Goal: Task Accomplishment & Management: Complete application form

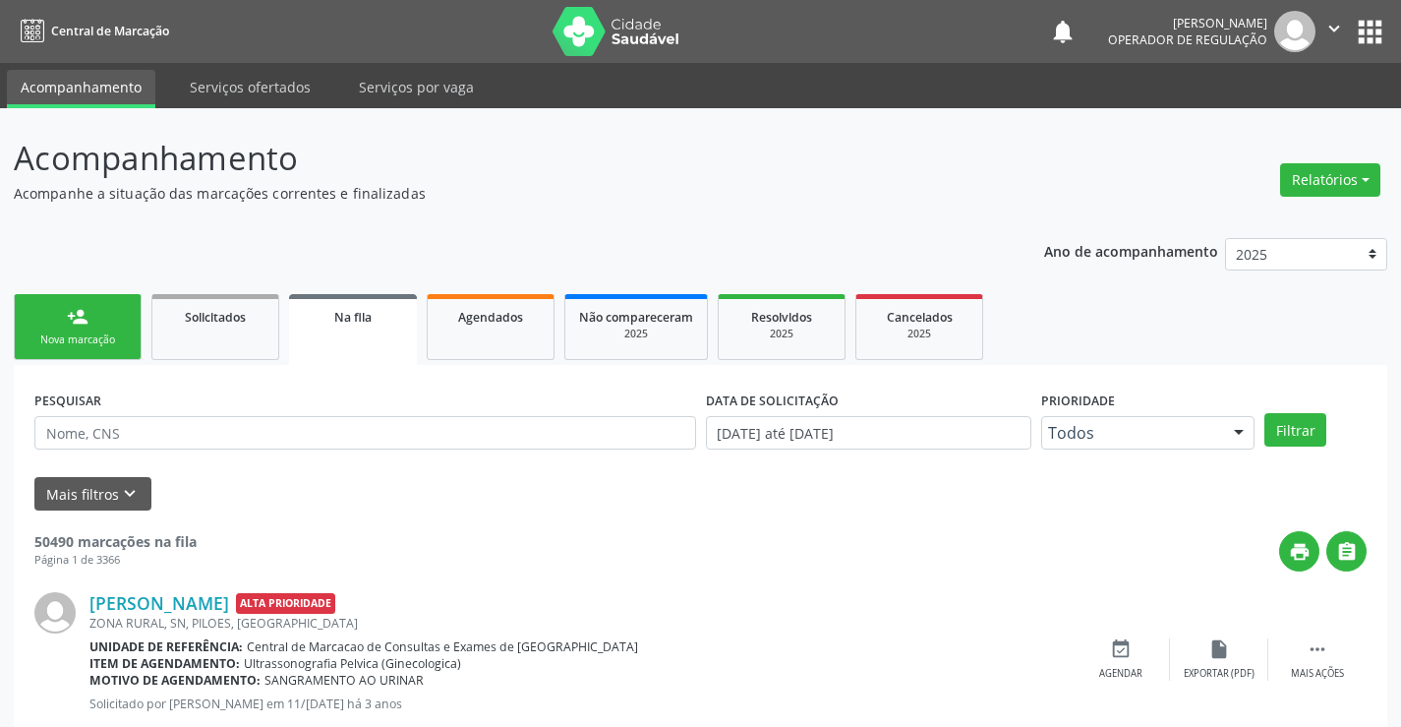
click at [146, 310] on ul "person_add Nova marcação Solicitados Na fila Agendados Não compareceram 2025 Re…" at bounding box center [700, 327] width 1373 height 76
click at [108, 327] on link "person_add Nova marcação" at bounding box center [78, 327] width 128 height 66
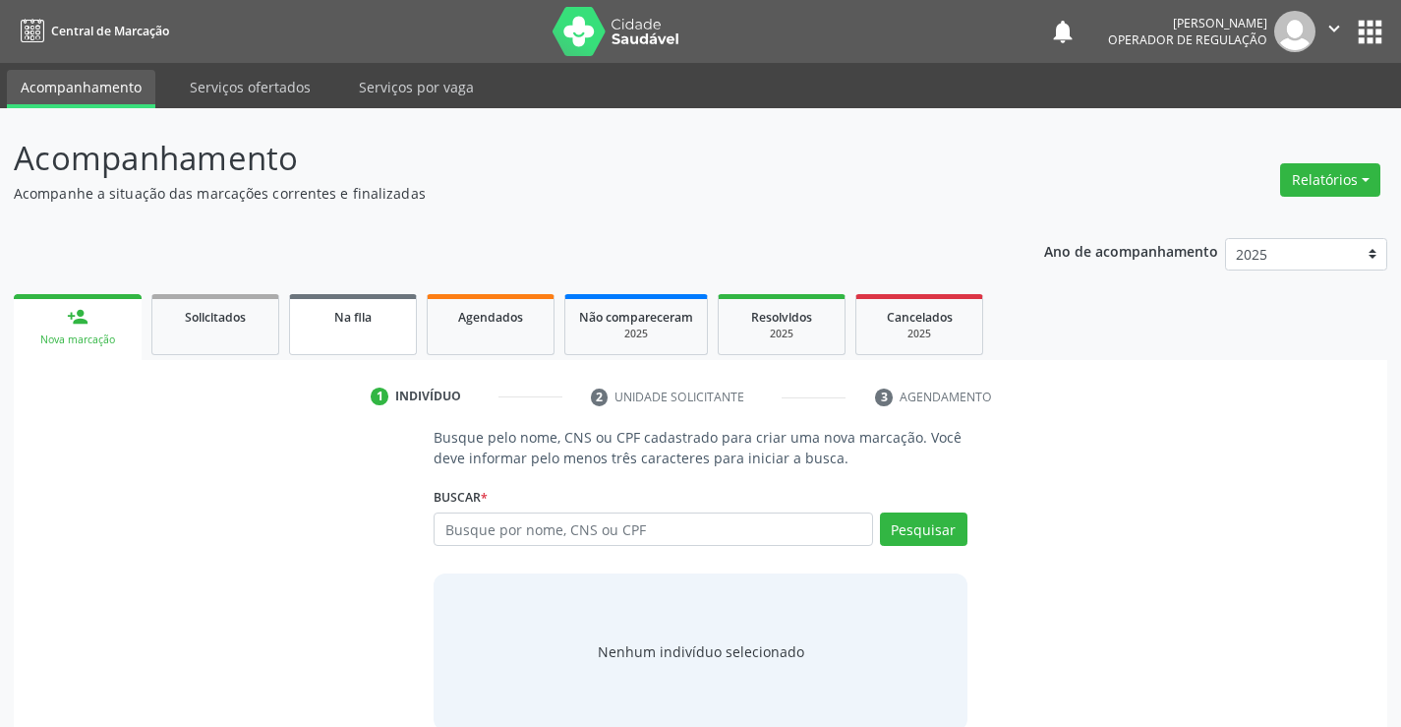
click at [349, 322] on span "Na fila" at bounding box center [352, 317] width 37 height 17
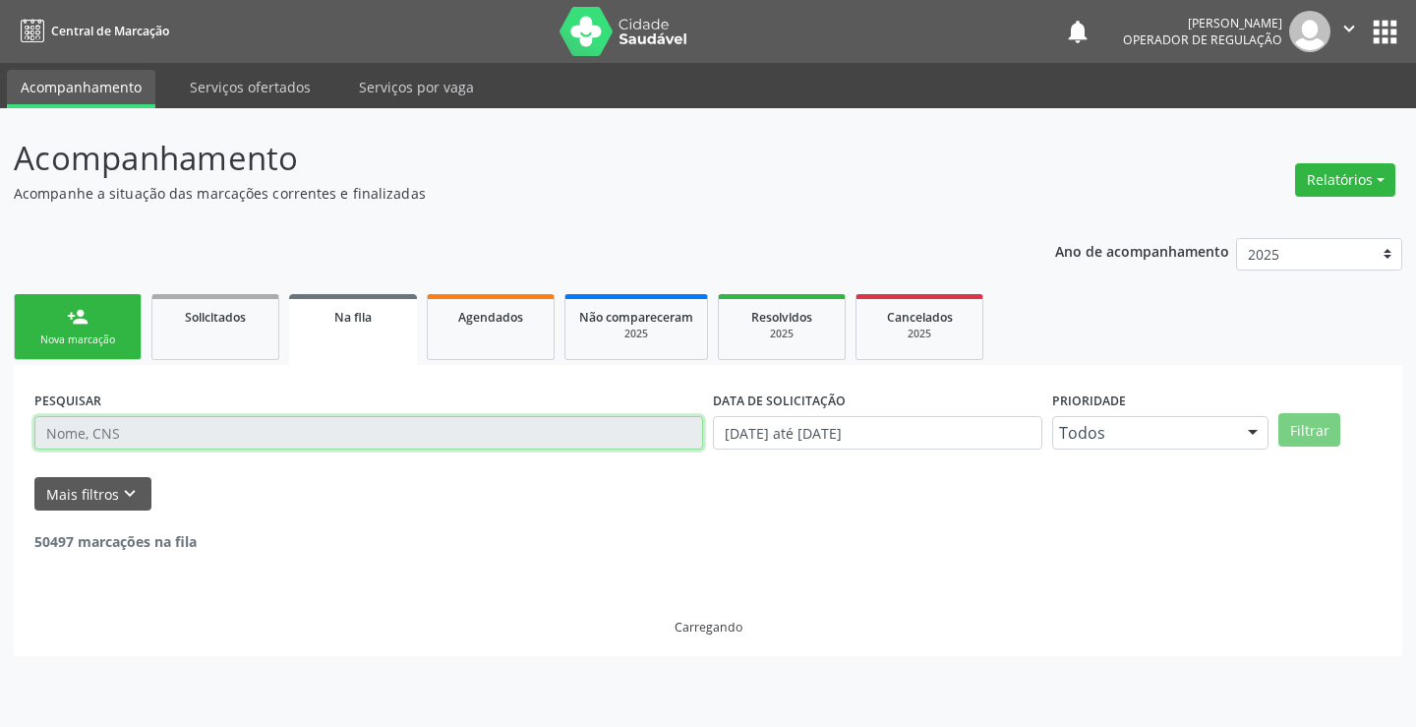
click at [645, 438] on input "text" at bounding box center [368, 432] width 669 height 33
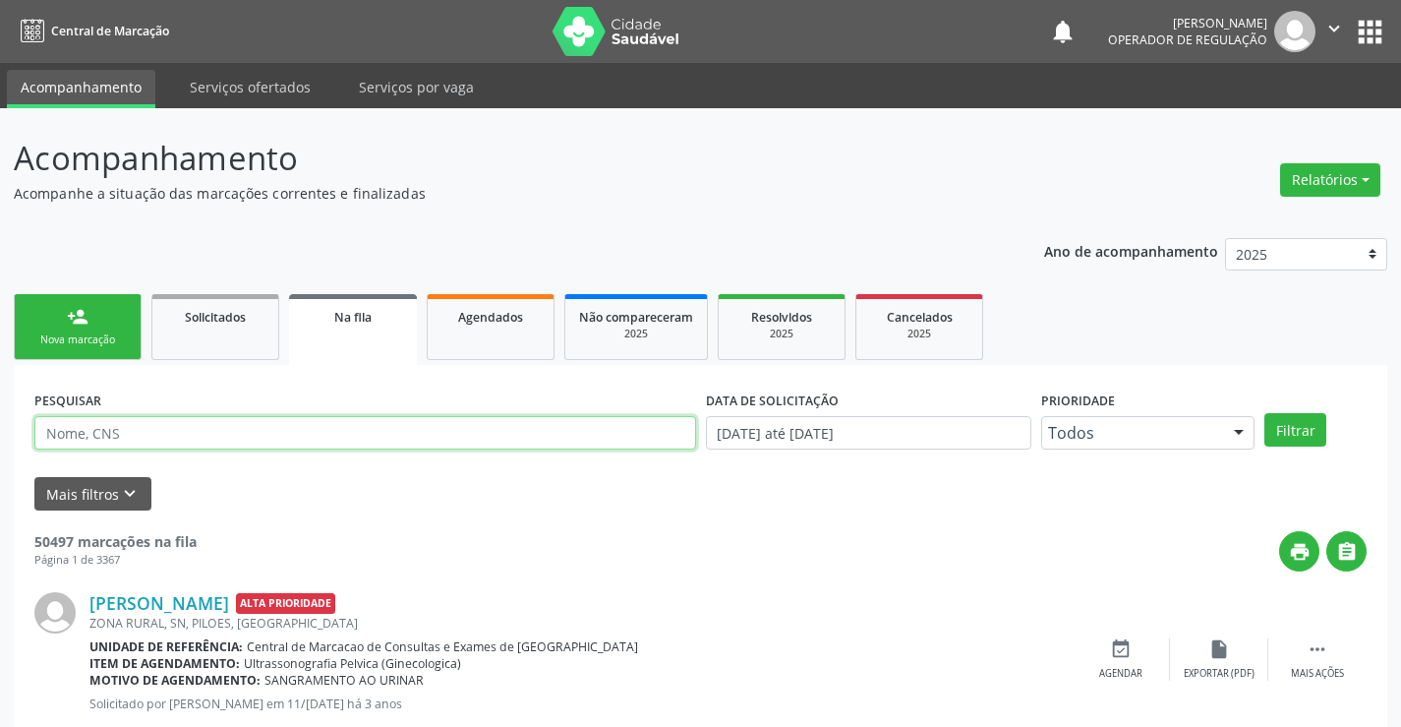
click at [109, 435] on input "text" at bounding box center [365, 432] width 662 height 33
click at [190, 432] on input "text" at bounding box center [365, 432] width 662 height 33
type input "706201580890964"
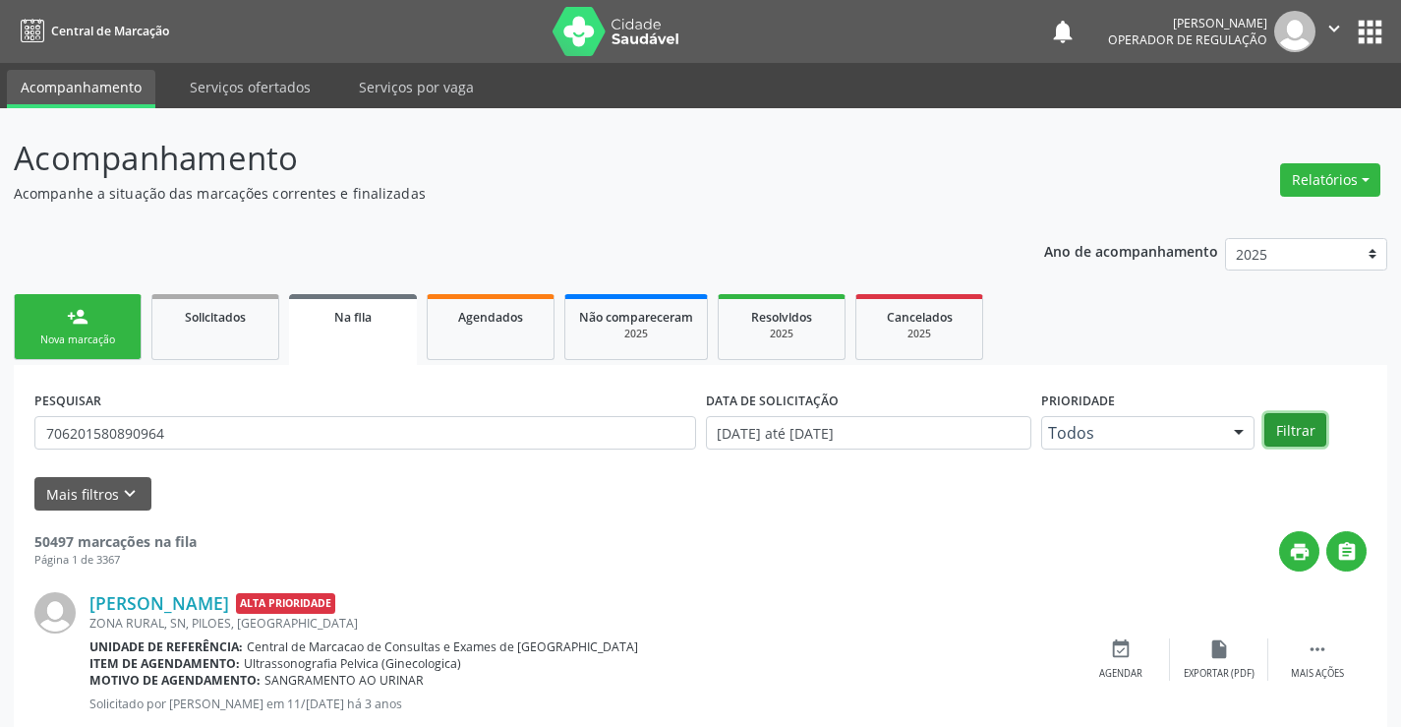
click at [1302, 419] on button "Filtrar" at bounding box center [1295, 429] width 62 height 33
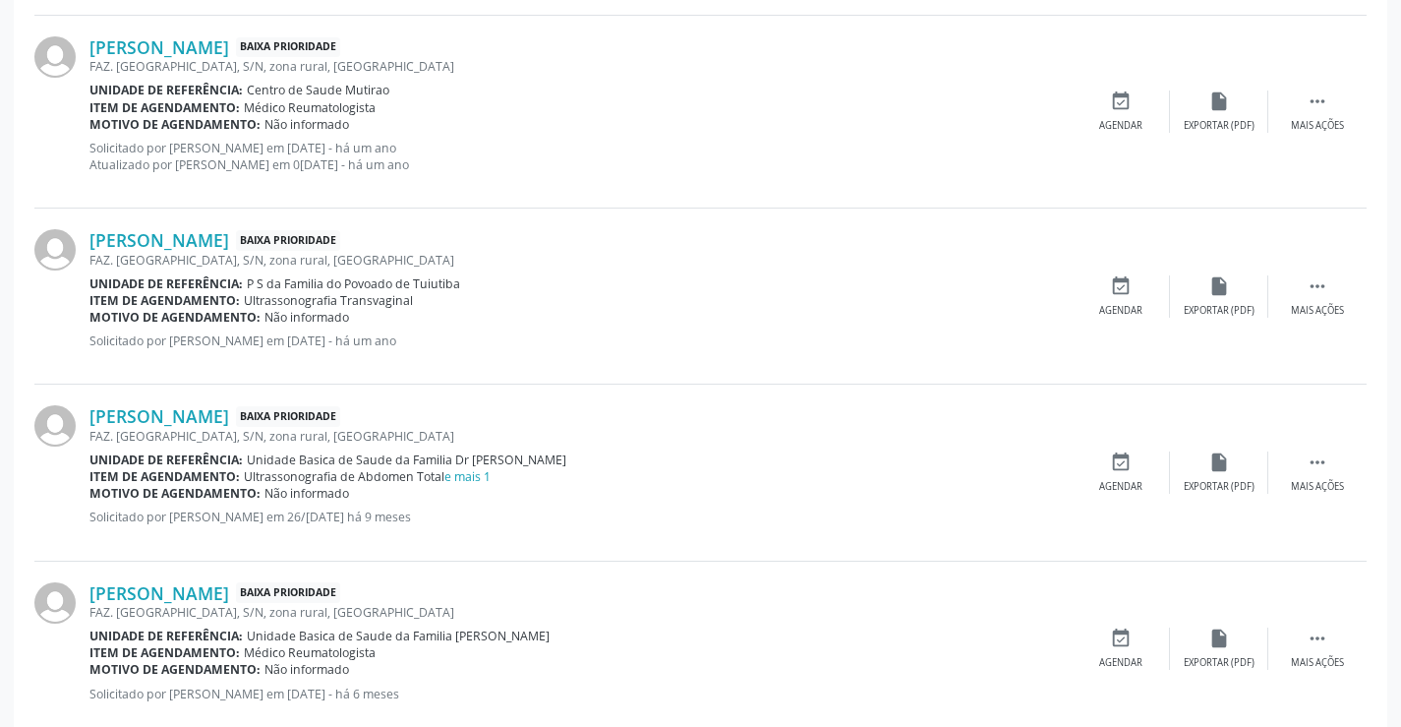
scroll to position [2026, 0]
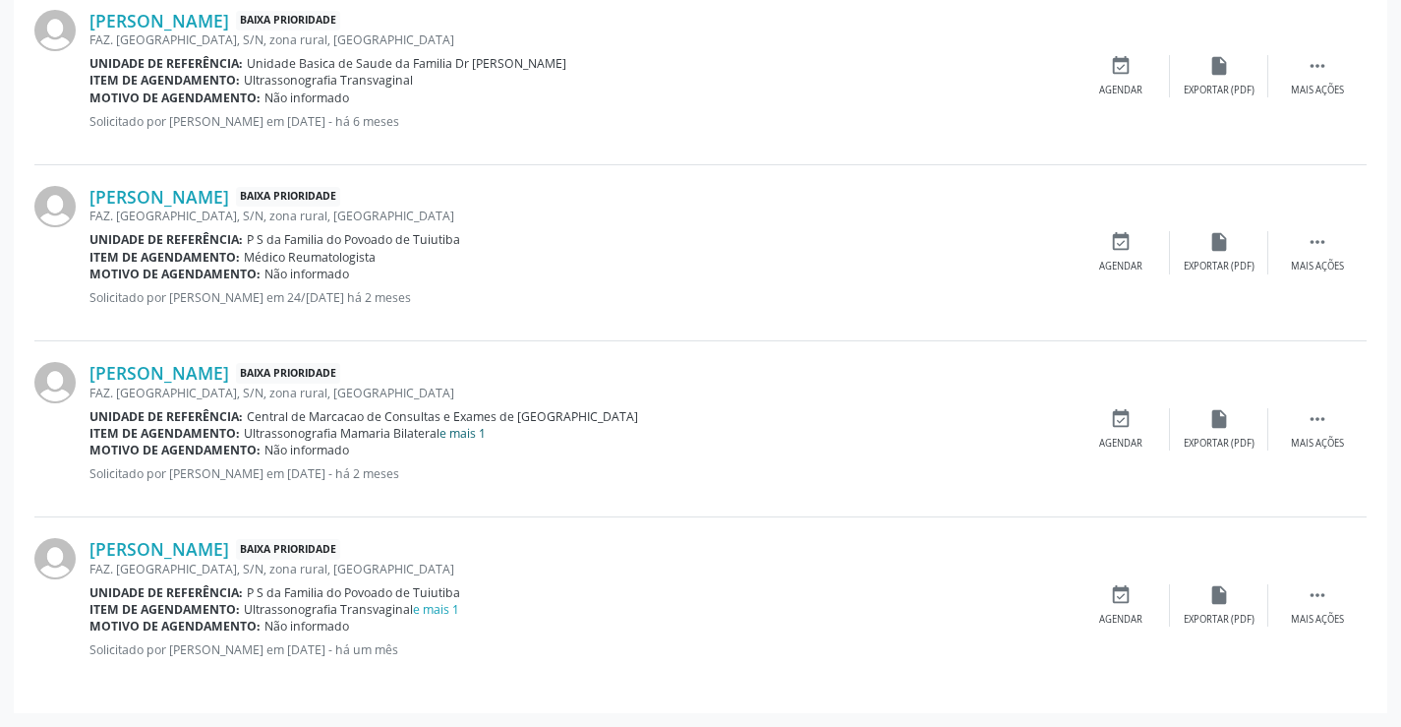
click at [471, 428] on link "e mais 1" at bounding box center [462, 433] width 46 height 17
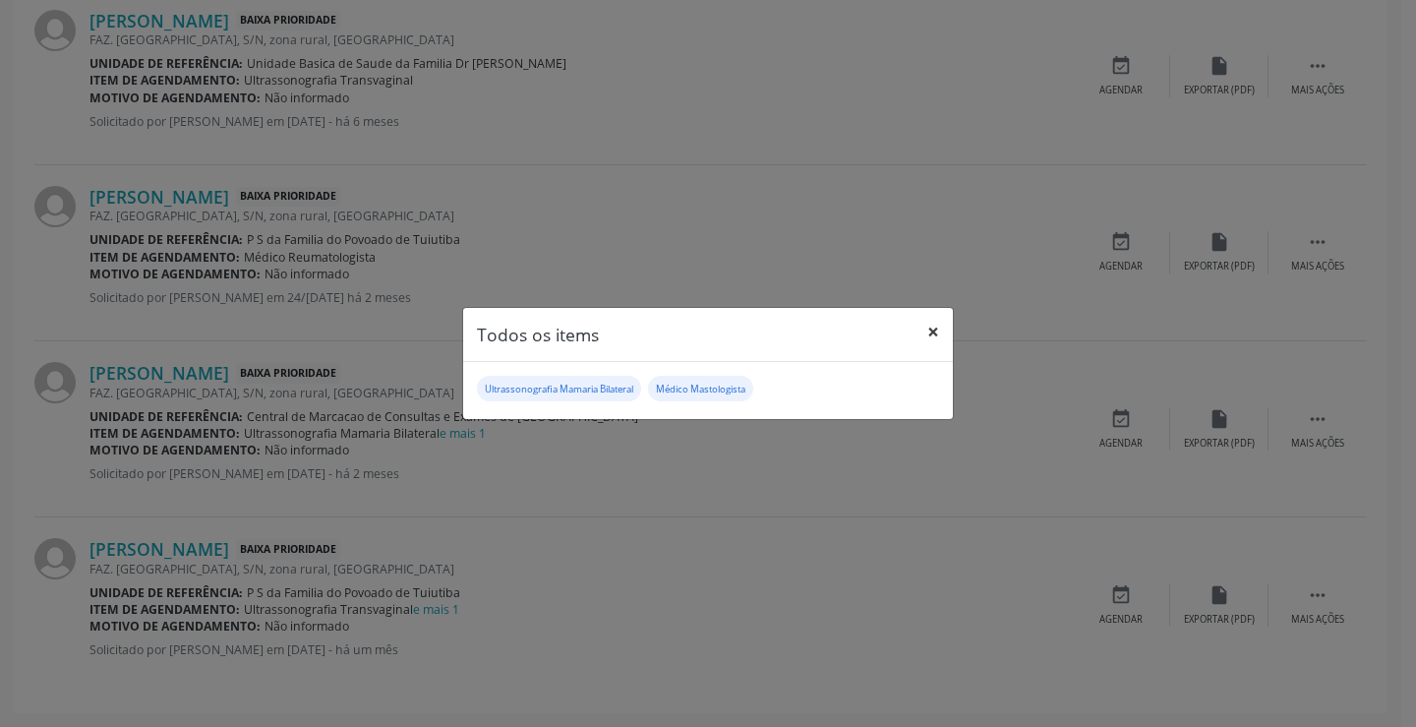
click at [942, 335] on button "×" at bounding box center [932, 332] width 39 height 48
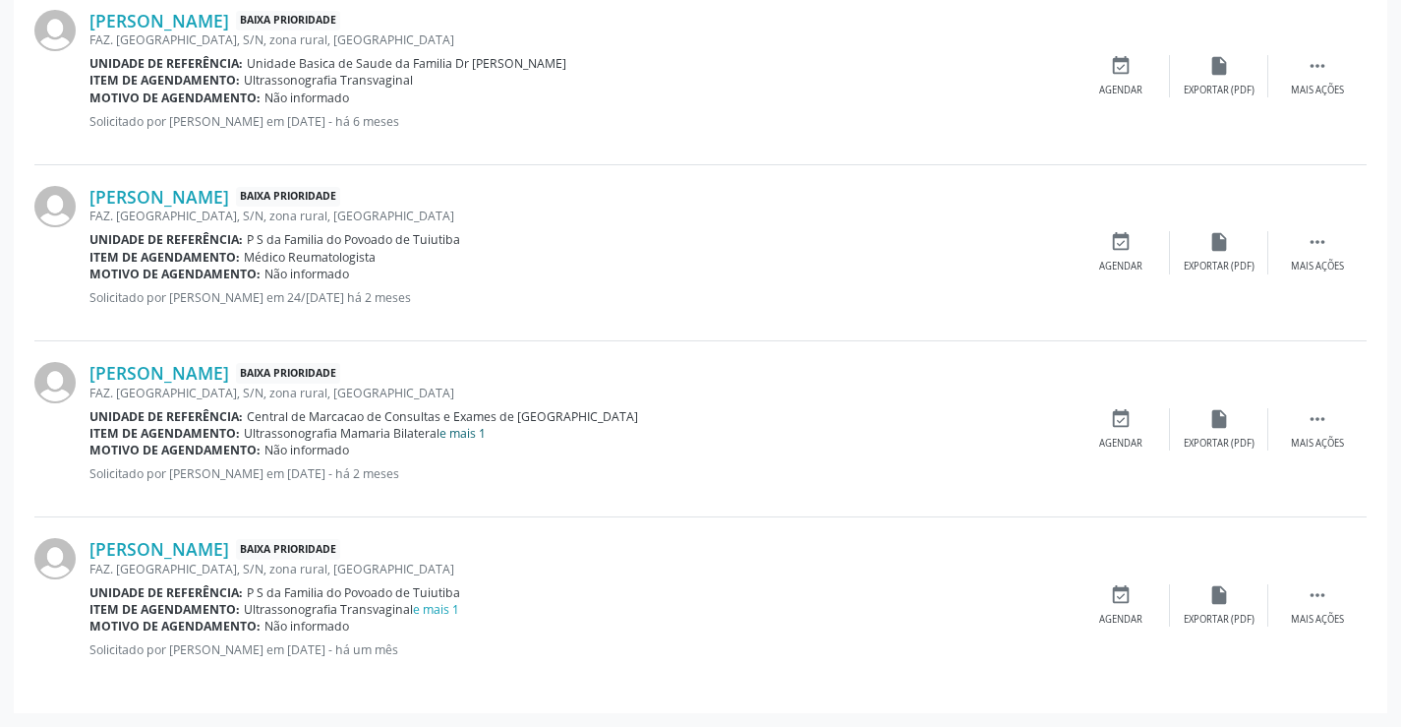
click at [472, 433] on link "e mais 1" at bounding box center [462, 433] width 46 height 17
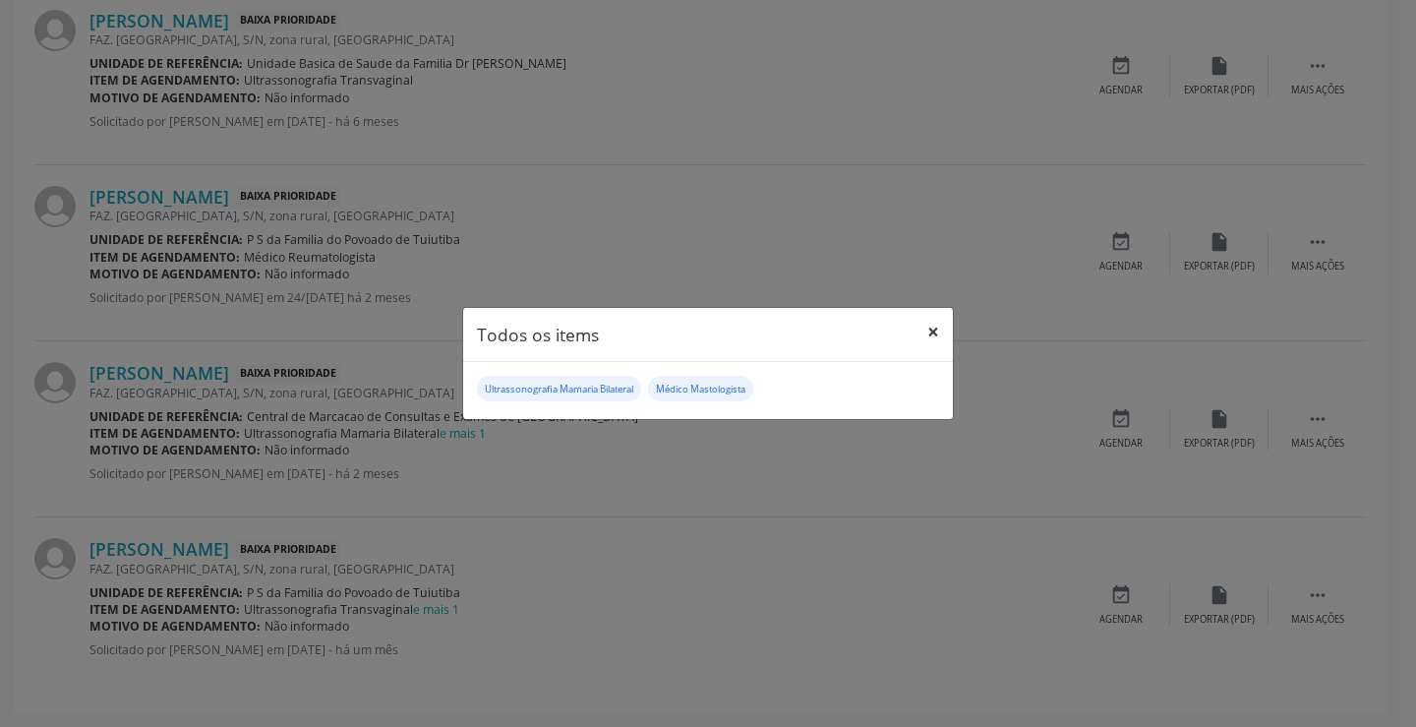
click at [926, 331] on button "×" at bounding box center [932, 332] width 39 height 48
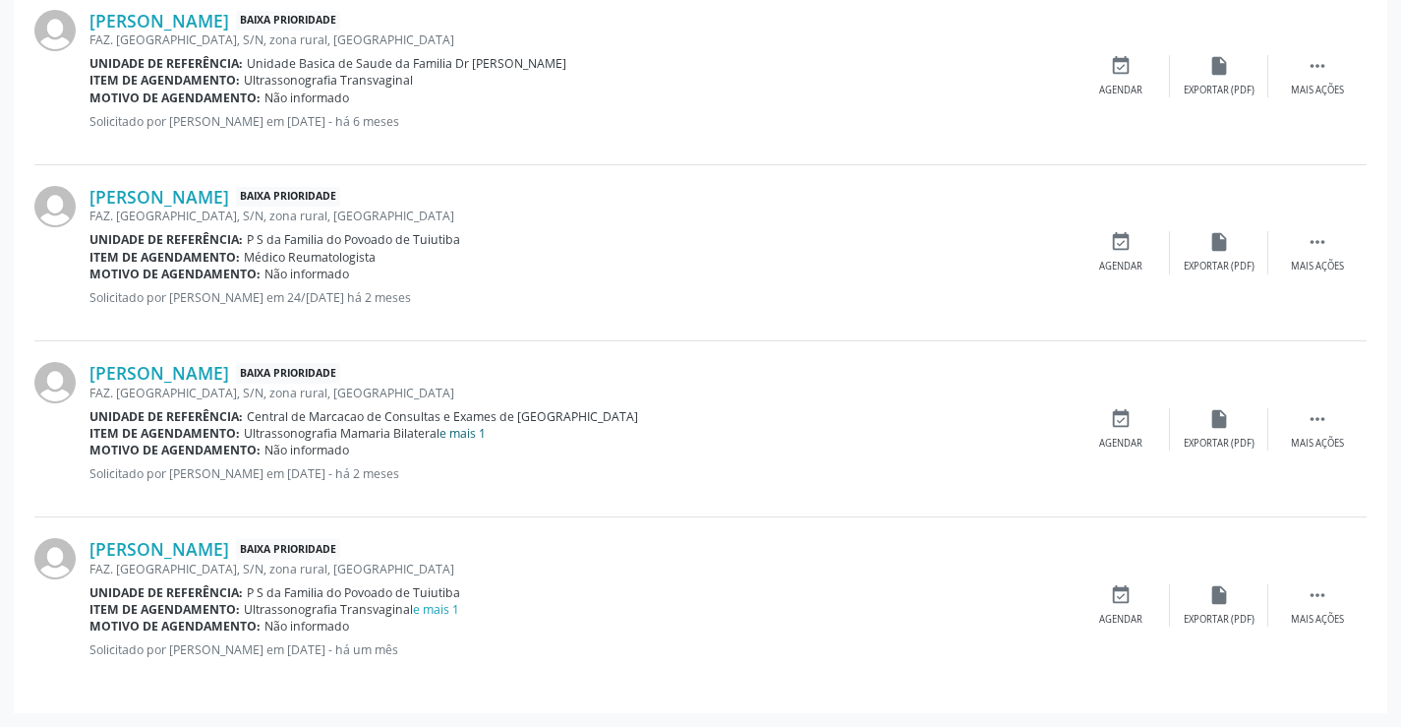
click at [460, 428] on link "e mais 1" at bounding box center [462, 433] width 46 height 17
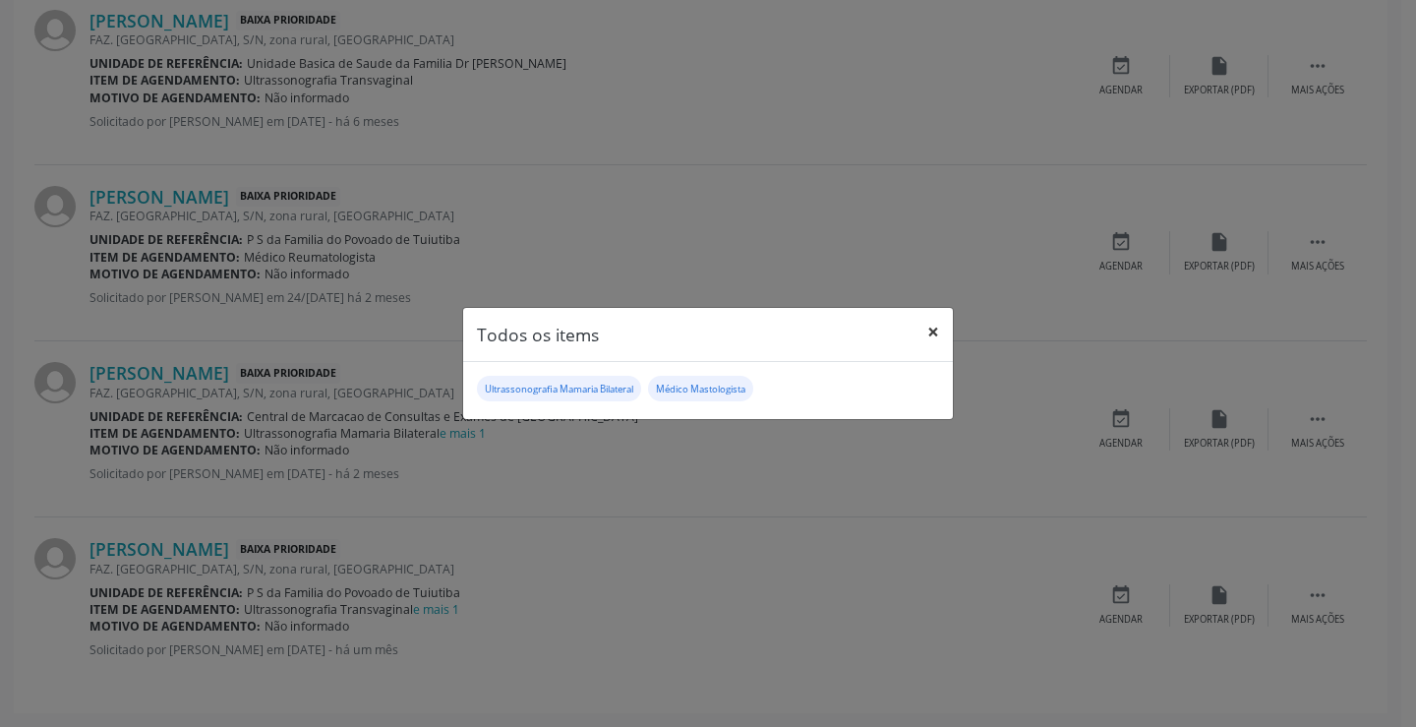
drag, startPoint x: 930, startPoint y: 327, endPoint x: 882, endPoint y: 328, distance: 48.2
click at [928, 326] on button "×" at bounding box center [932, 332] width 39 height 48
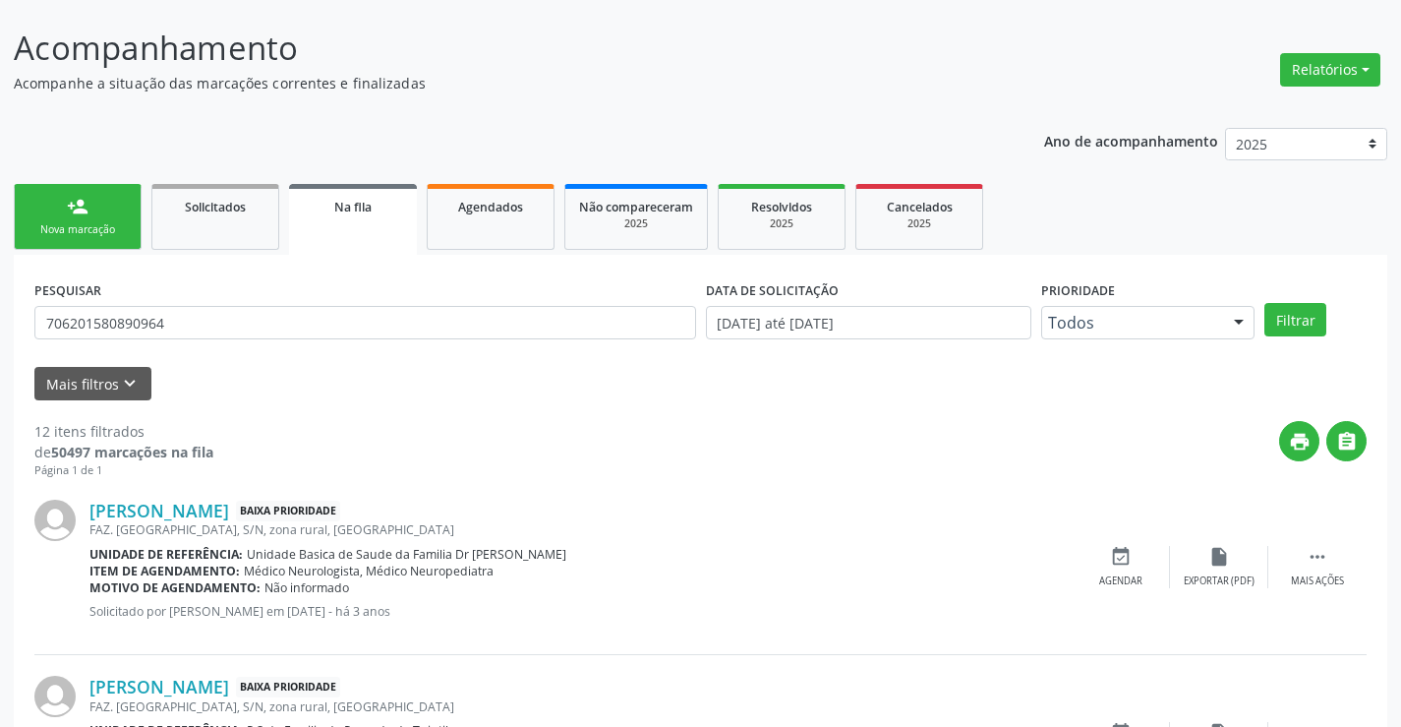
scroll to position [0, 0]
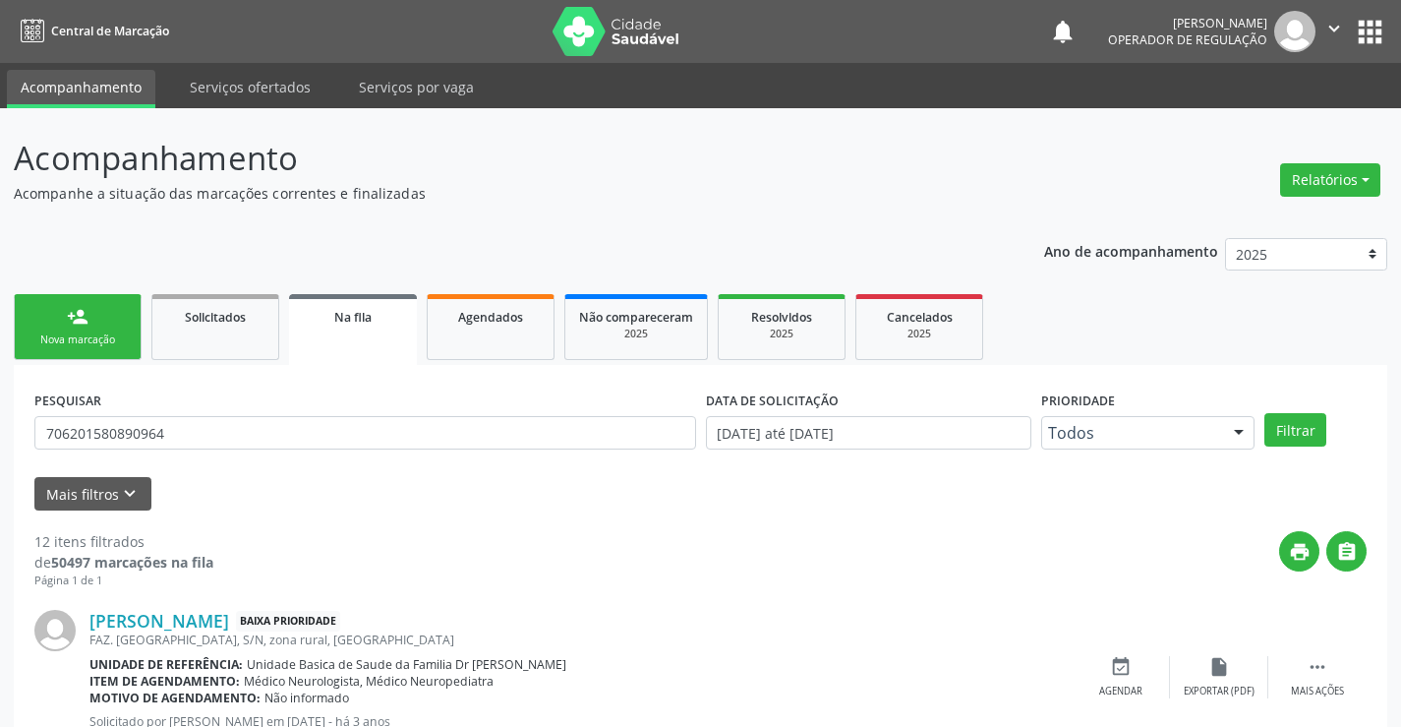
click at [74, 334] on div "Nova marcação" at bounding box center [78, 339] width 98 height 15
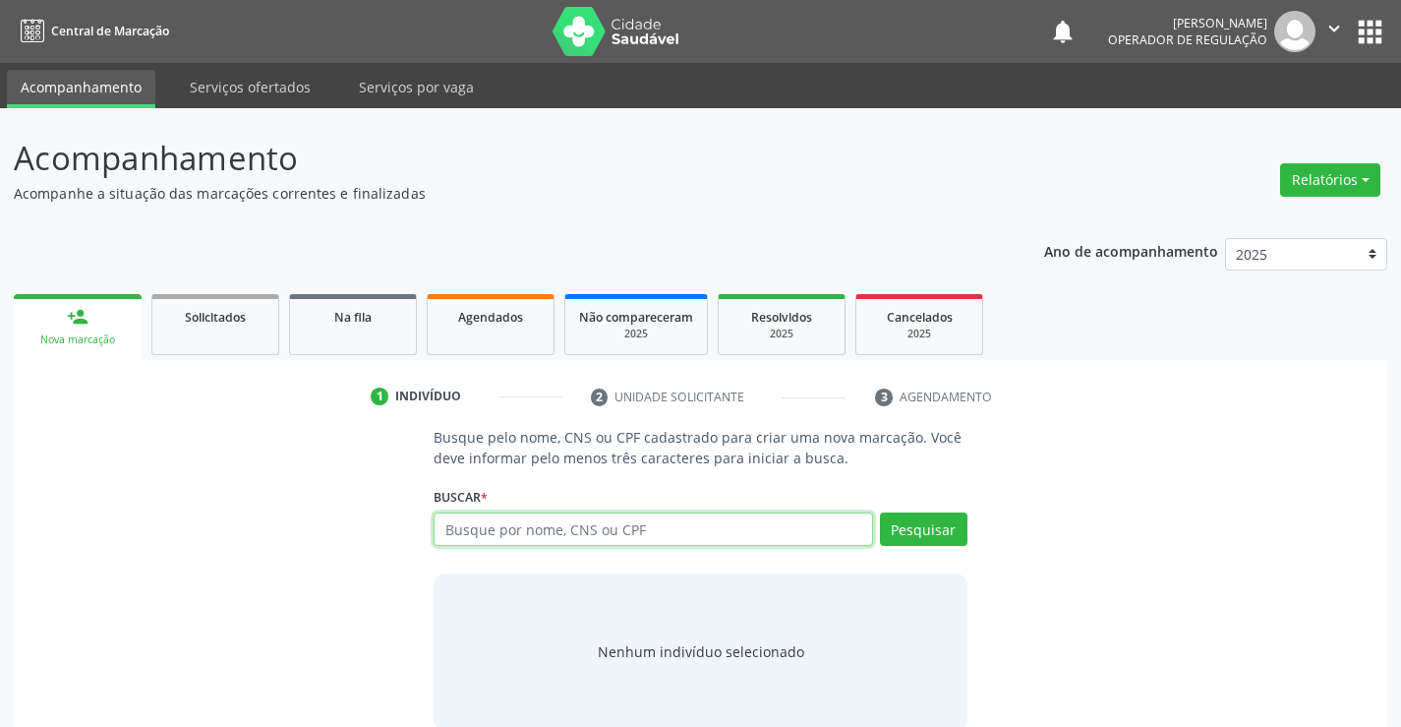
click at [519, 530] on input "text" at bounding box center [653, 528] width 438 height 33
type input "709600641433878"
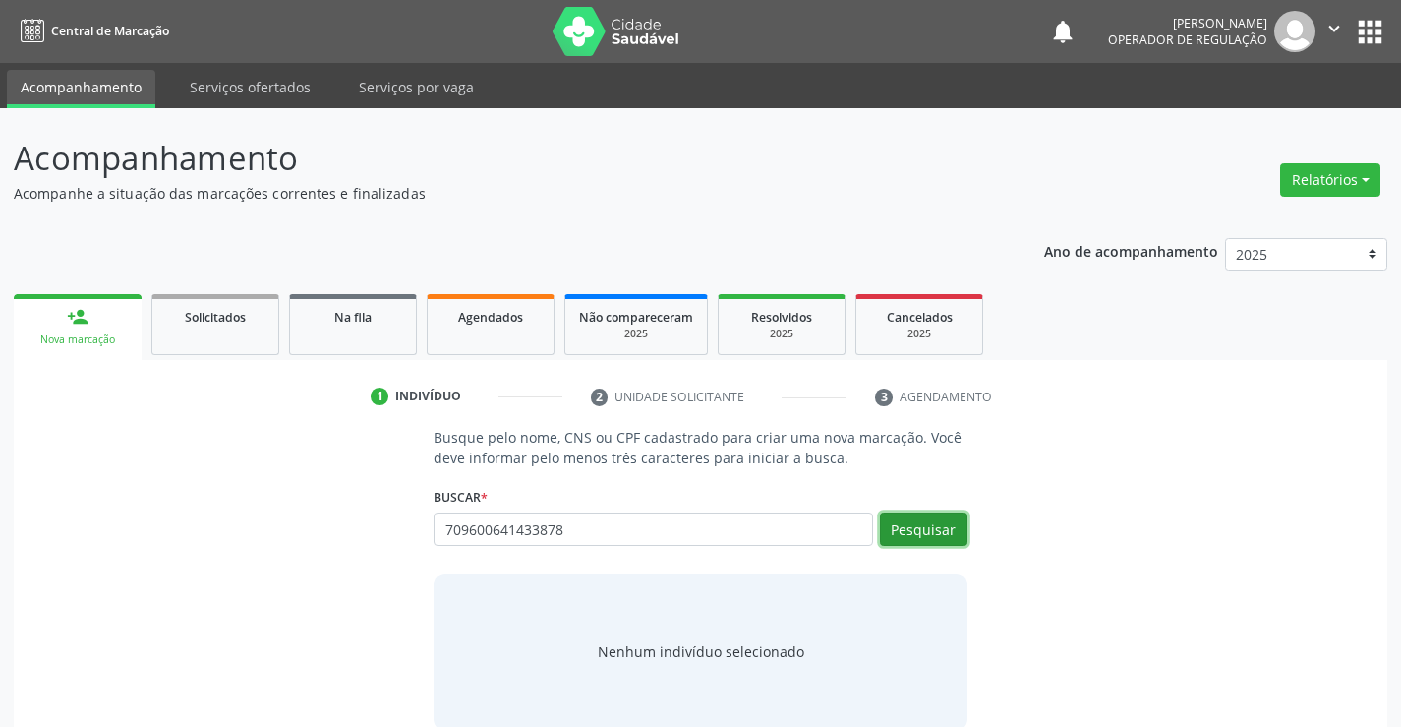
click at [919, 545] on button "Pesquisar" at bounding box center [924, 528] width 88 height 33
type input "709600641433878"
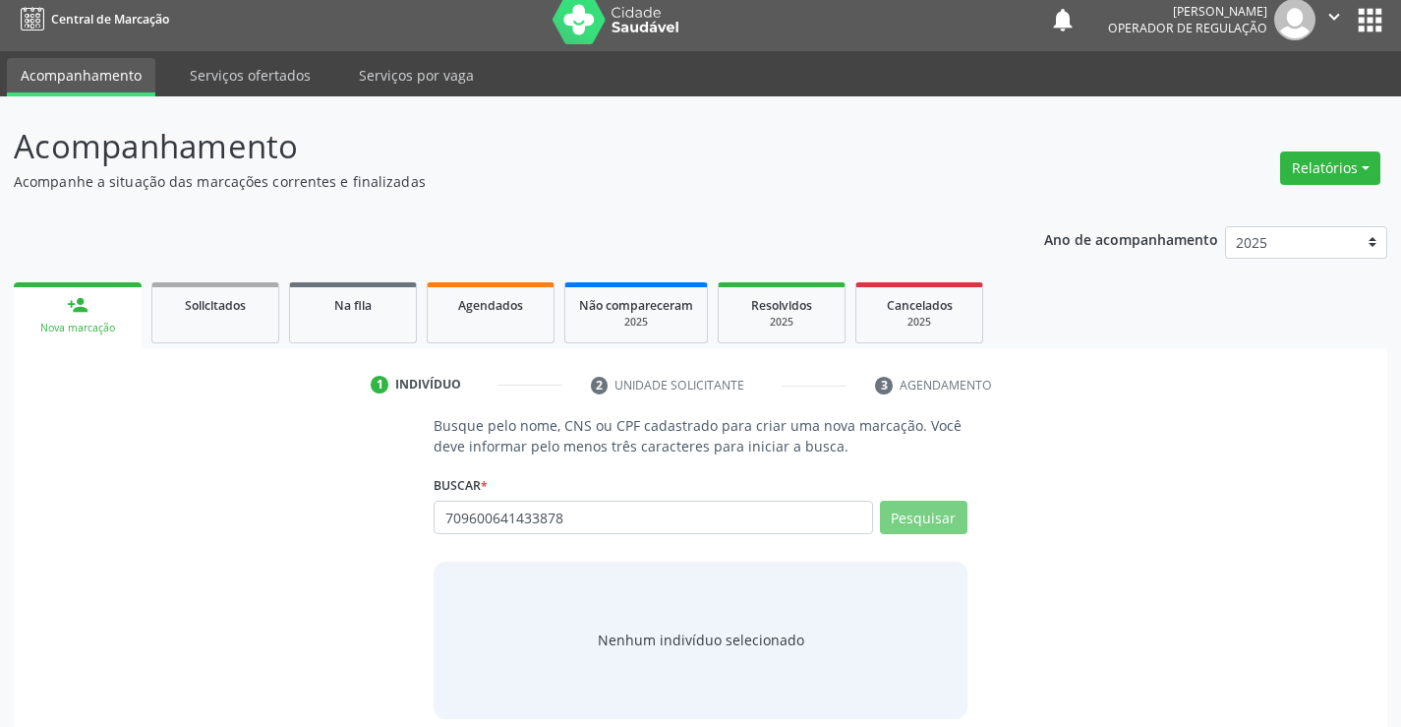
scroll to position [31, 0]
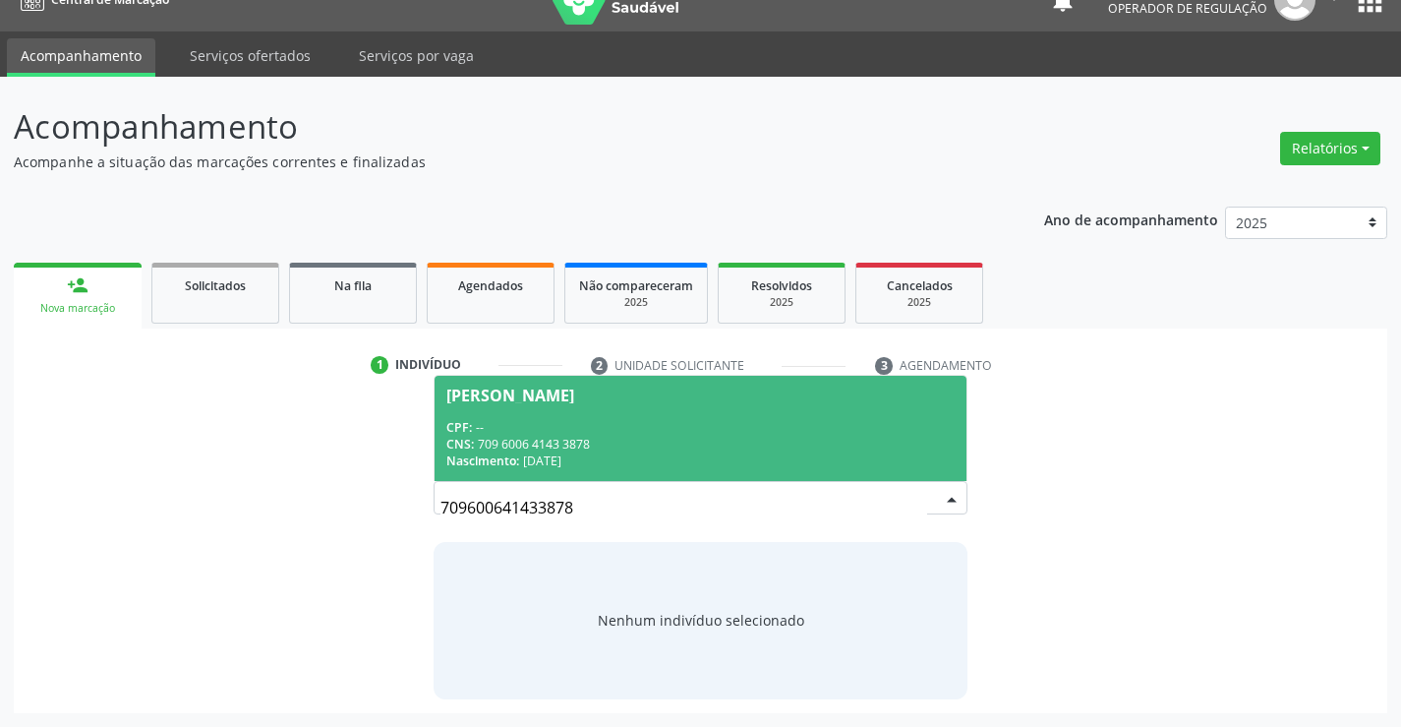
click at [516, 444] on div "CNS: 709 6006 4143 3878" at bounding box center [699, 444] width 507 height 17
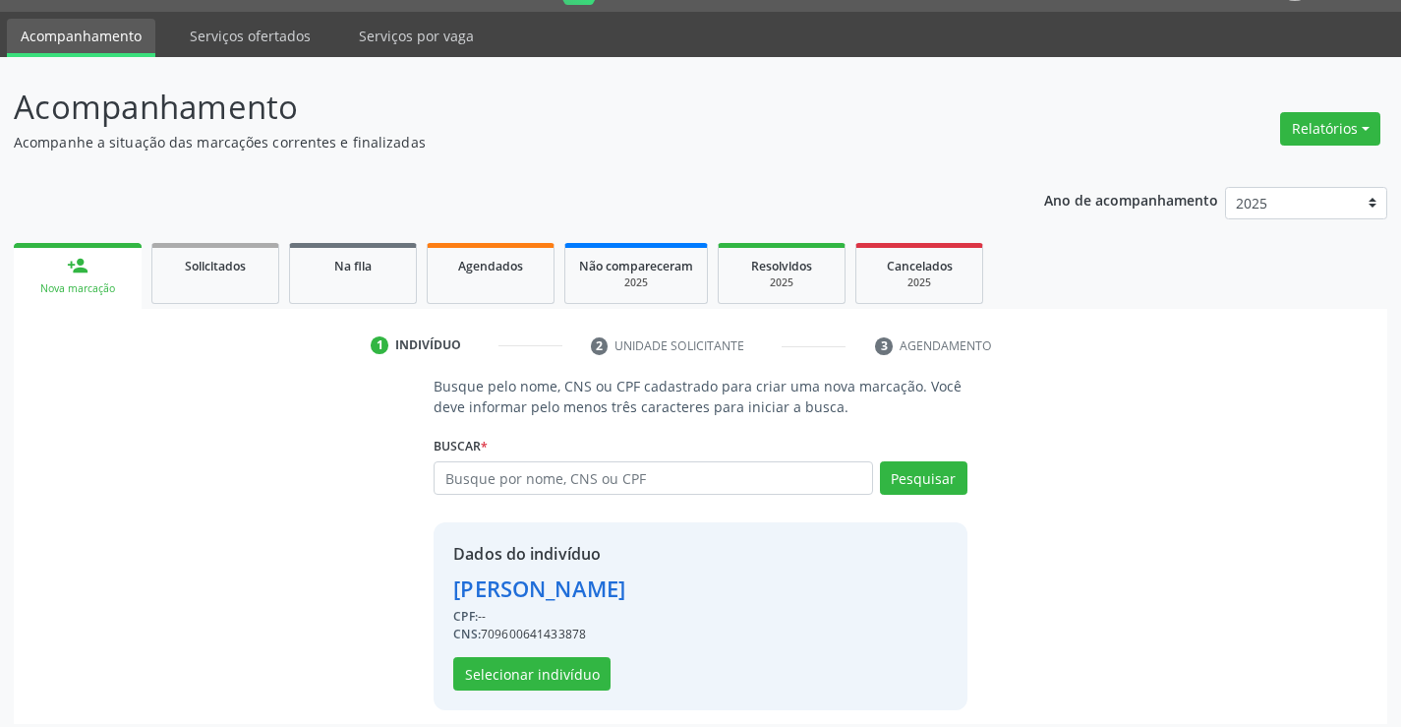
scroll to position [62, 0]
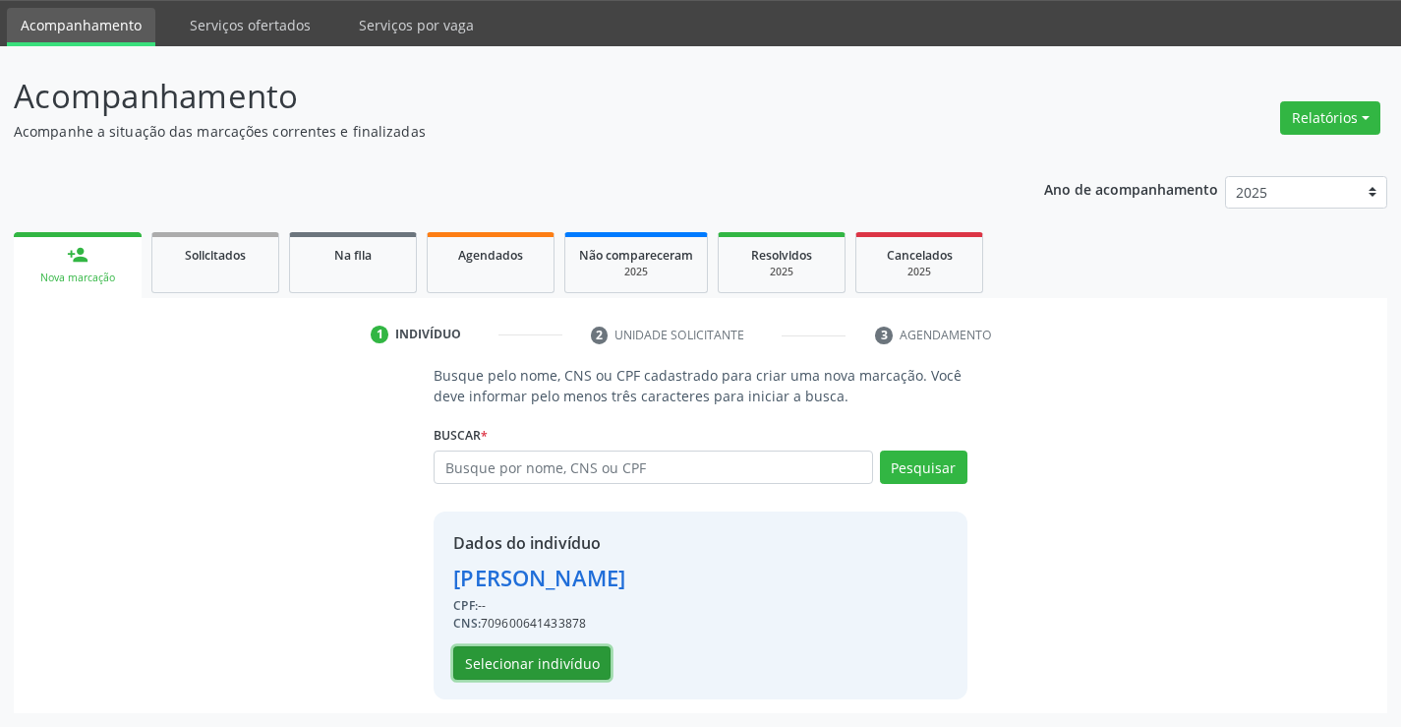
drag, startPoint x: 531, startPoint y: 663, endPoint x: 534, endPoint y: 653, distance: 10.3
click at [534, 653] on button "Selecionar indivíduo" at bounding box center [531, 662] width 157 height 33
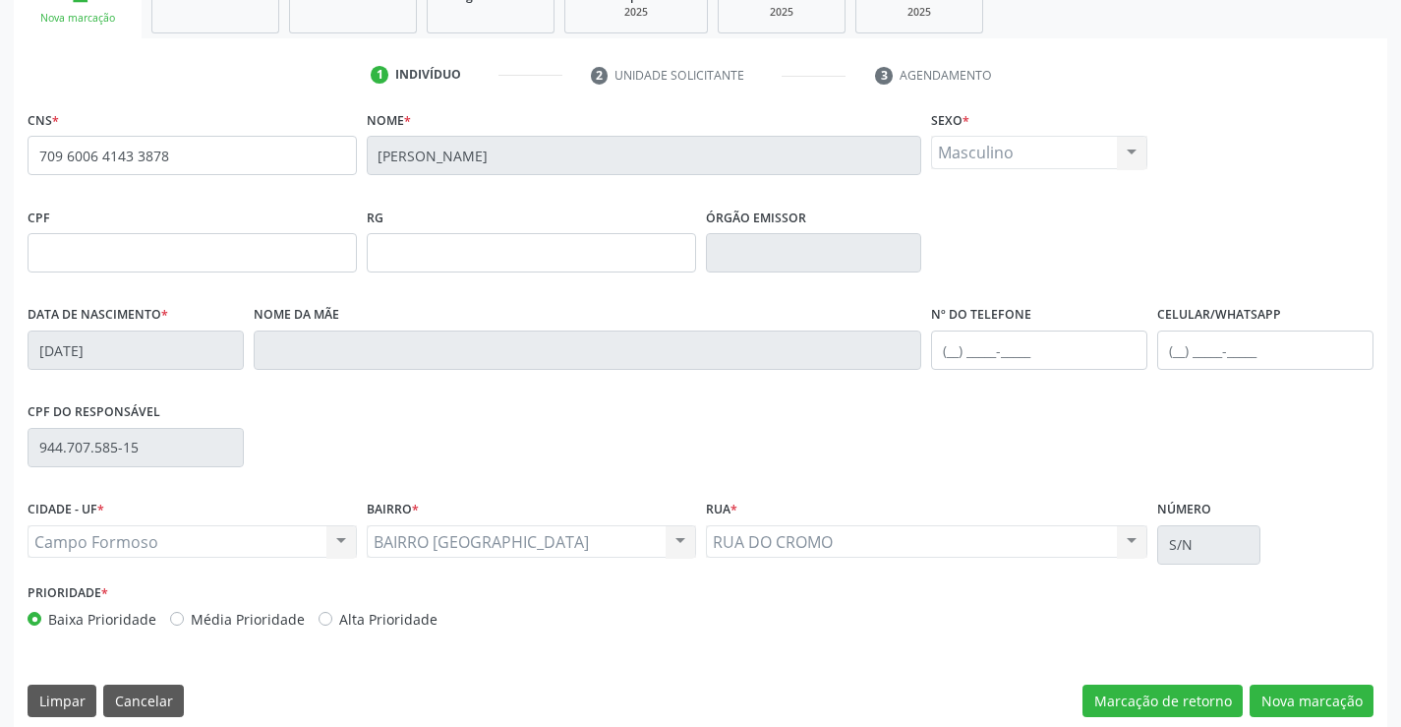
scroll to position [339, 0]
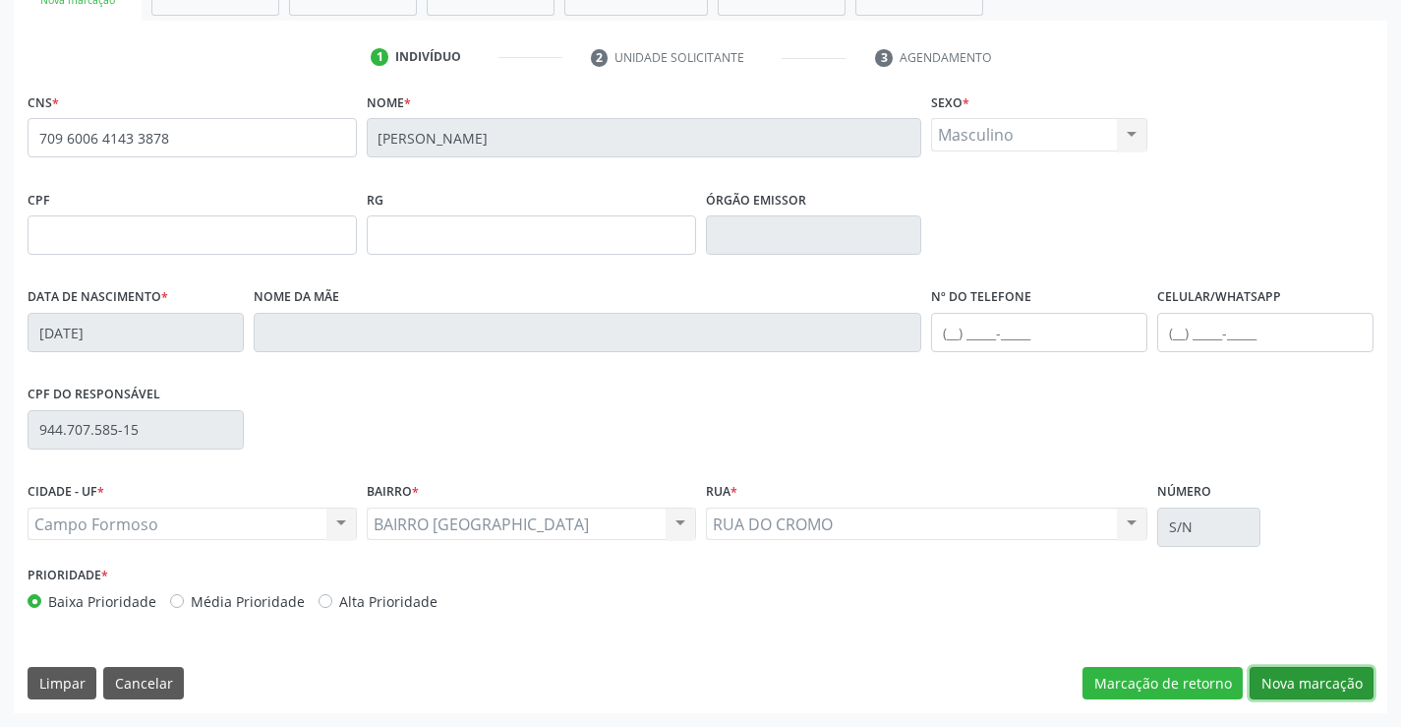
click at [1287, 683] on button "Nova marcação" at bounding box center [1312, 683] width 124 height 33
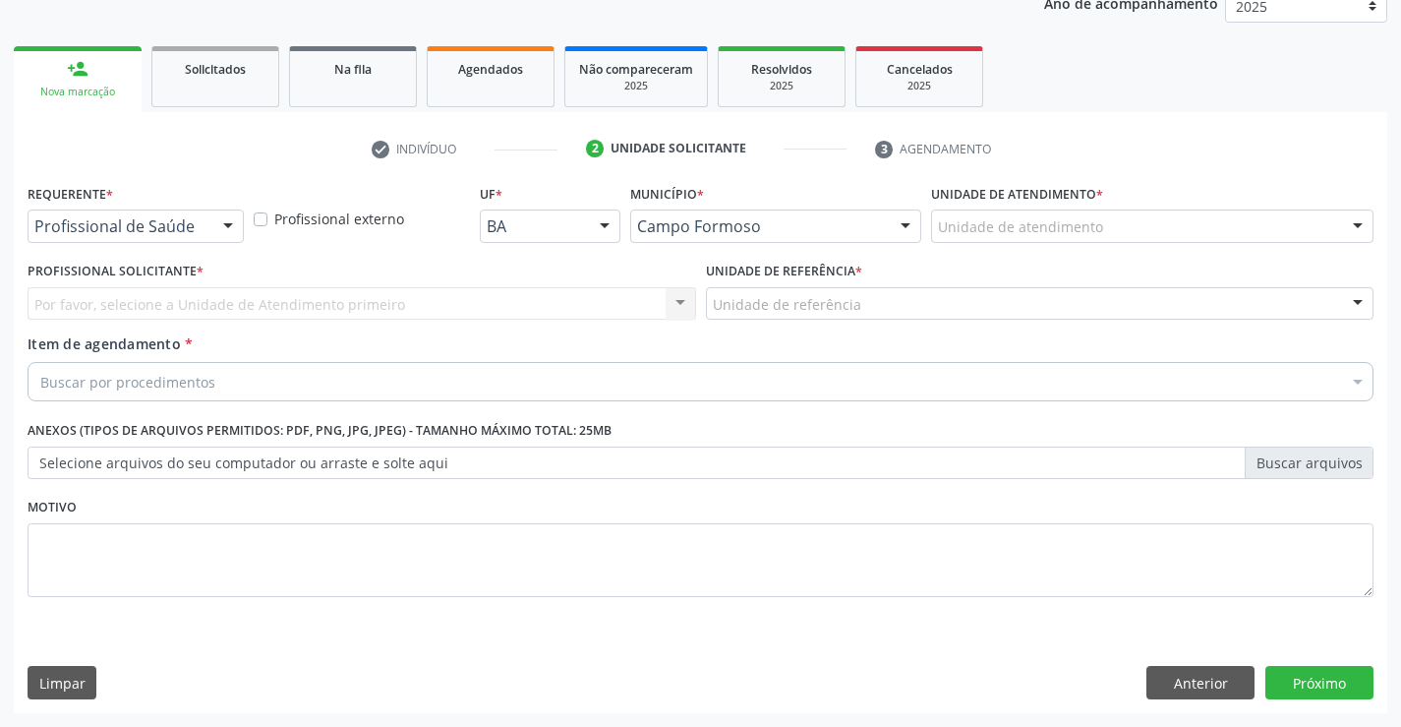
scroll to position [248, 0]
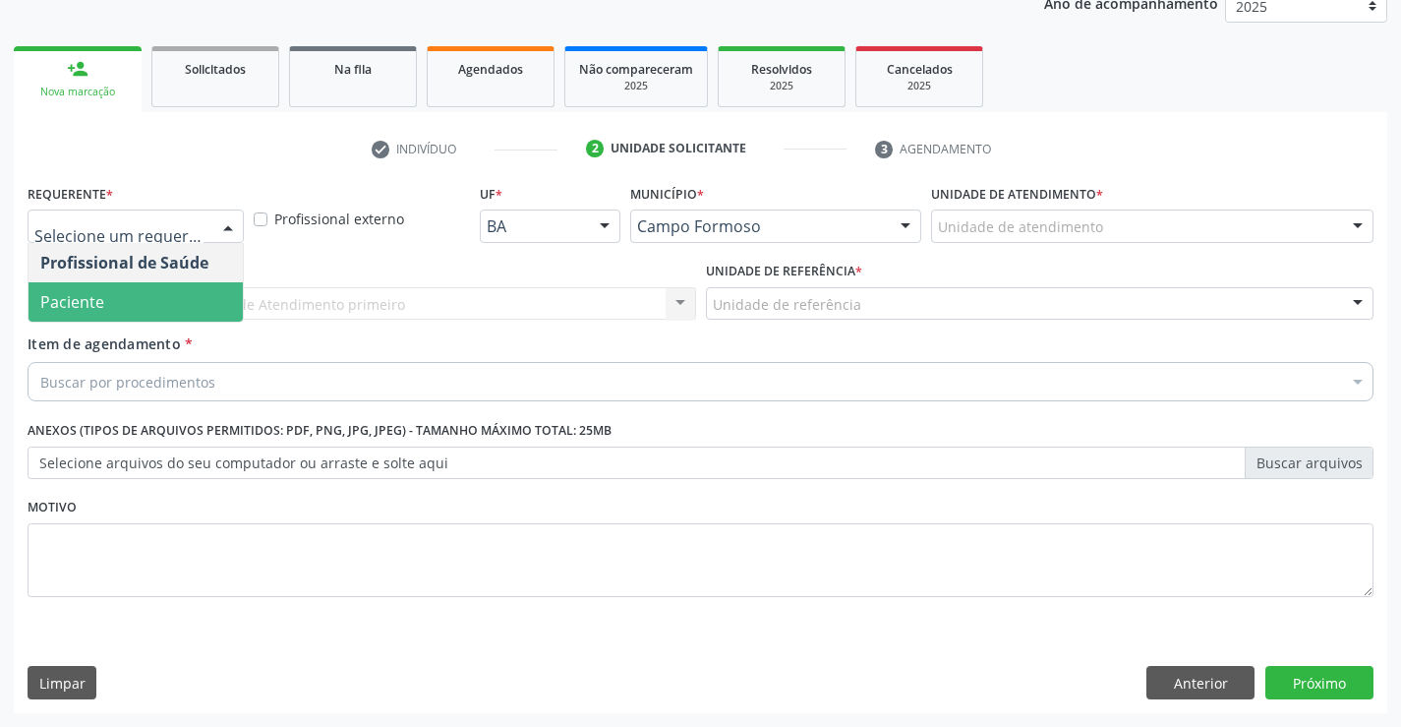
drag, startPoint x: 160, startPoint y: 300, endPoint x: 257, endPoint y: 302, distance: 96.4
click at [164, 299] on span "Paciente" at bounding box center [136, 301] width 214 height 39
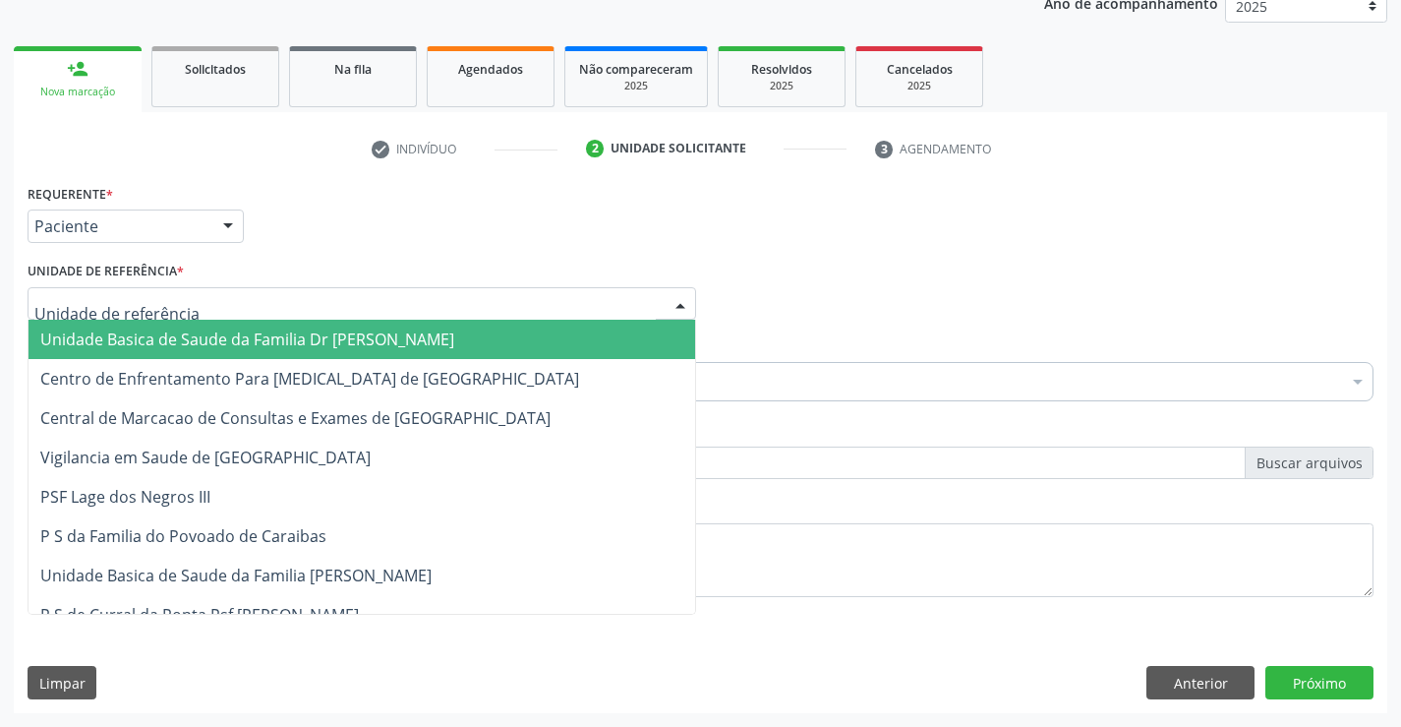
click at [263, 302] on div at bounding box center [362, 303] width 669 height 33
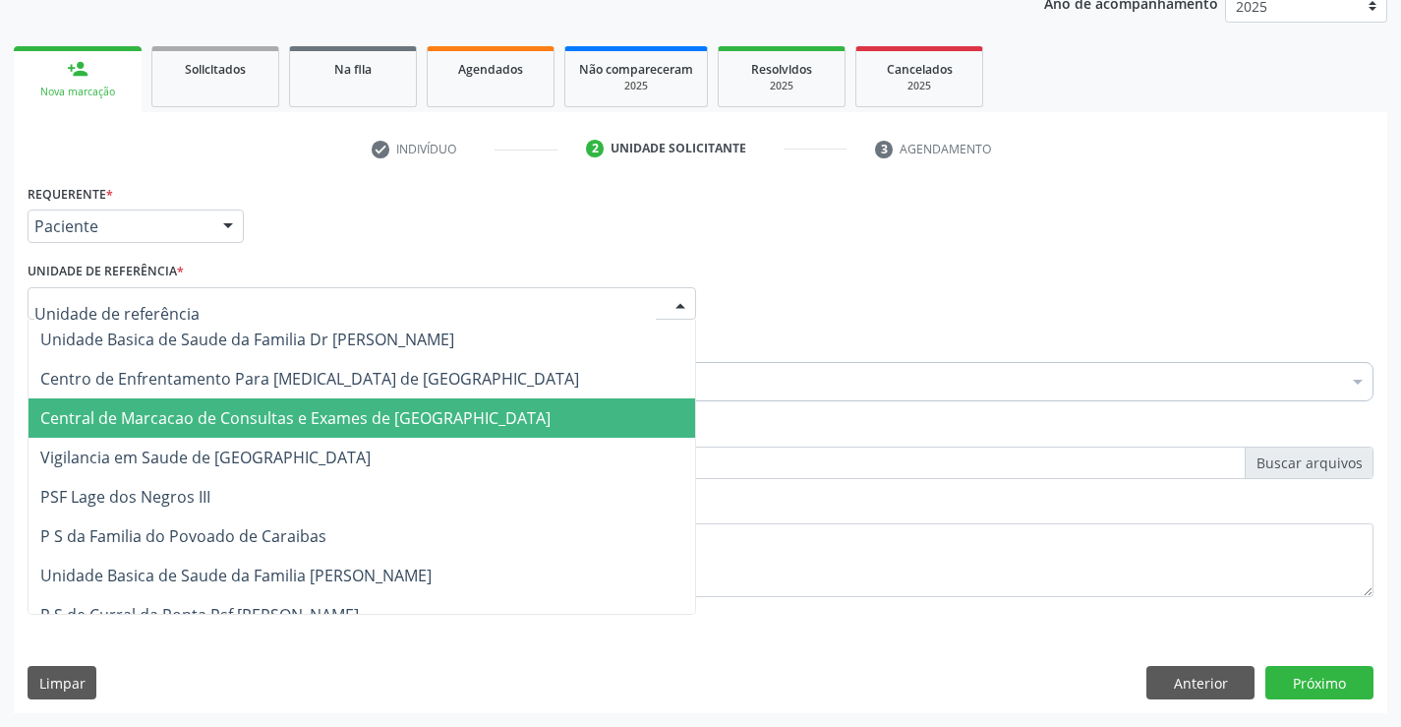
click at [295, 403] on span "Central de Marcacao de Consultas e Exames de [GEOGRAPHIC_DATA]" at bounding box center [362, 417] width 667 height 39
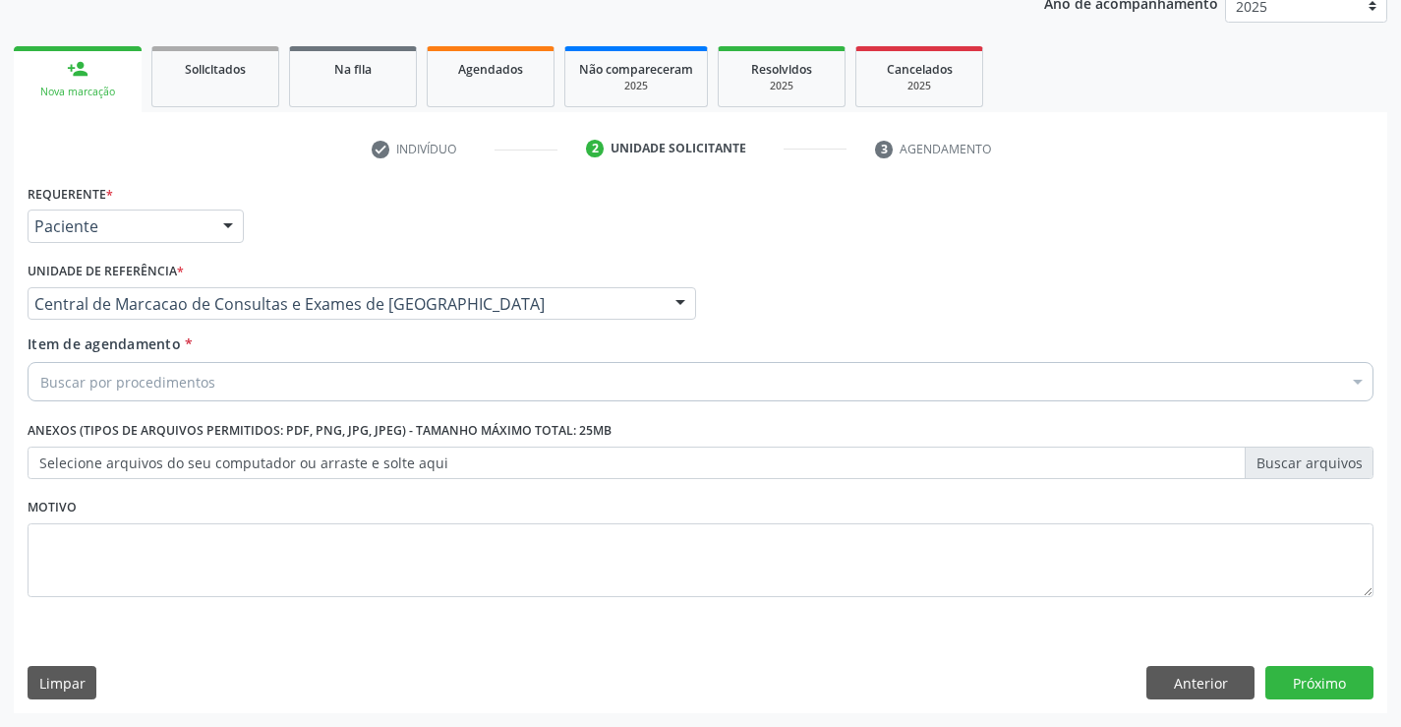
click at [345, 380] on div "Buscar por procedimentos" at bounding box center [701, 381] width 1346 height 39
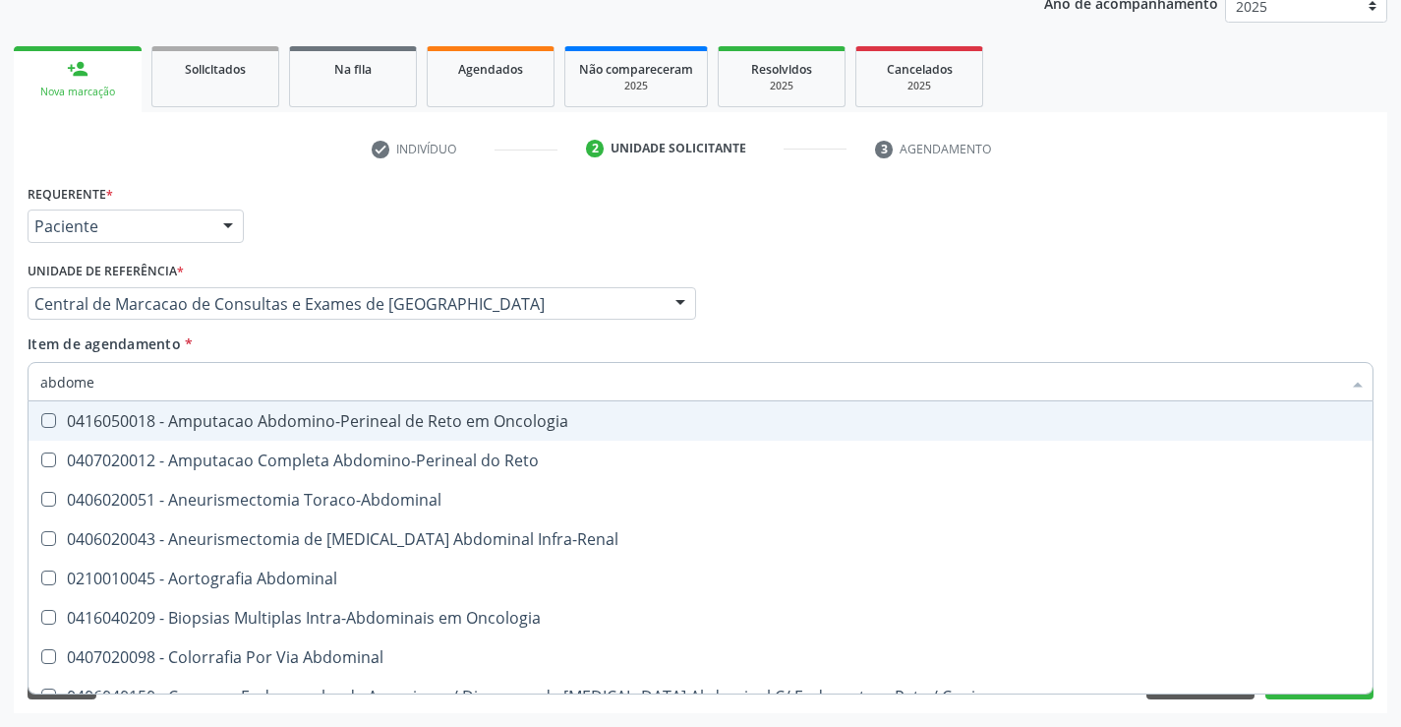
type input "abdomen"
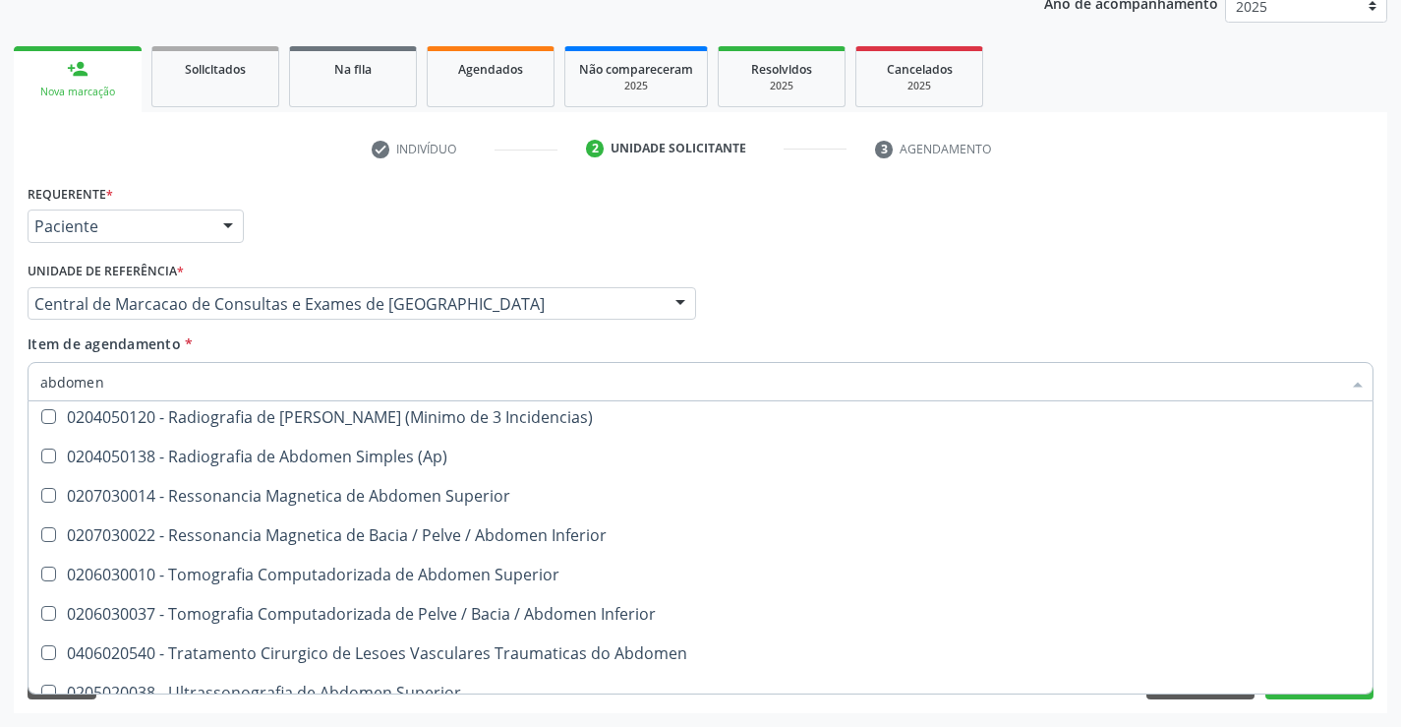
scroll to position [101, 0]
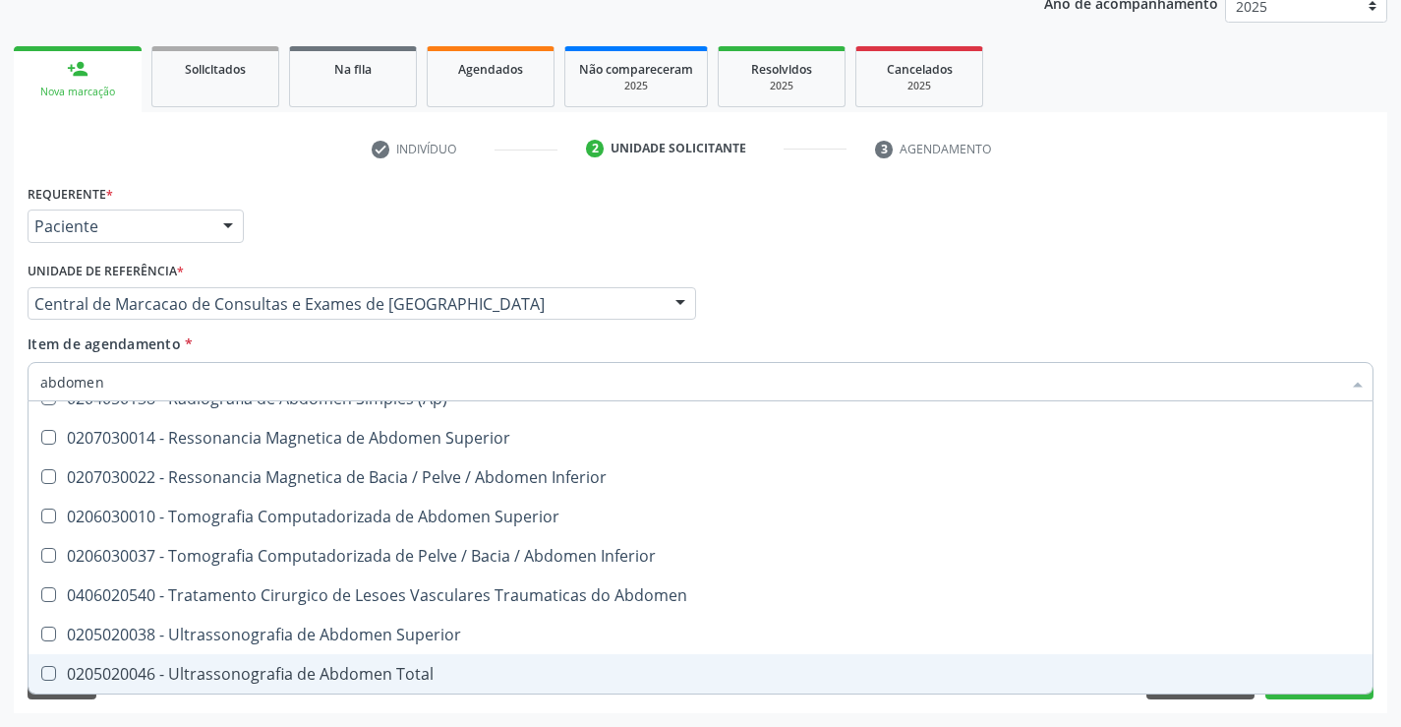
drag, startPoint x: 315, startPoint y: 676, endPoint x: 786, endPoint y: 389, distance: 551.5
click at [314, 676] on div "0205020046 - Ultrassonografia de Abdomen Total" at bounding box center [700, 674] width 1320 height 16
checkbox Total "true"
click at [970, 234] on div "Requerente * Paciente Profissional de Saúde Paciente Nenhum resultado encontrad…" at bounding box center [701, 217] width 1356 height 77
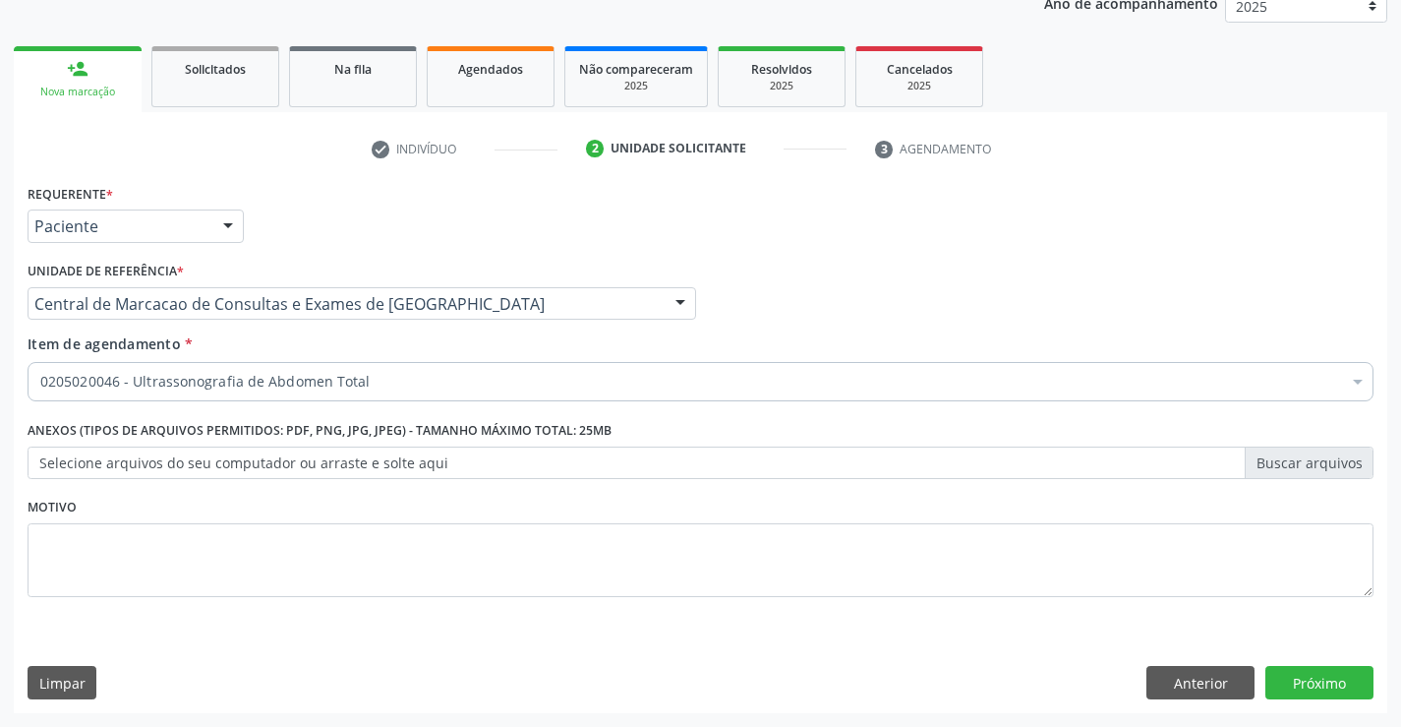
scroll to position [0, 0]
click at [1365, 687] on button "Próximo" at bounding box center [1319, 682] width 108 height 33
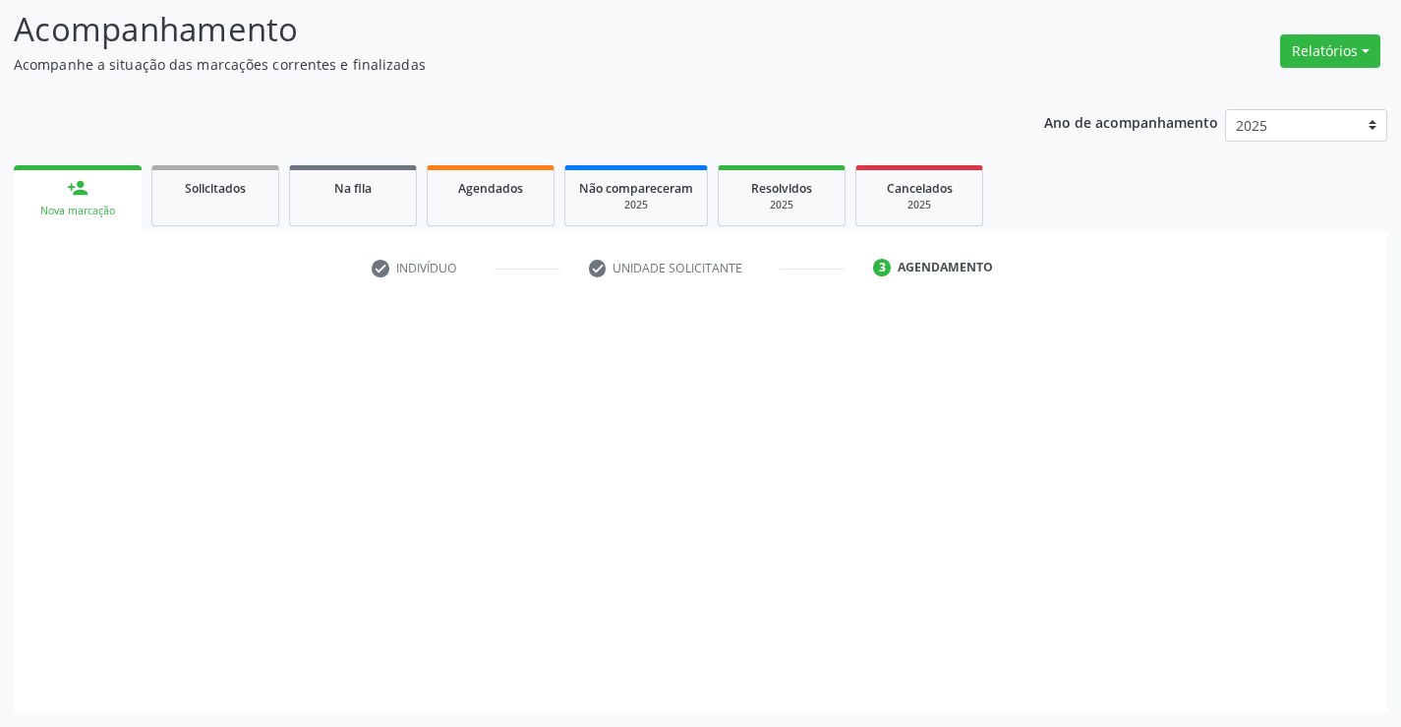
scroll to position [129, 0]
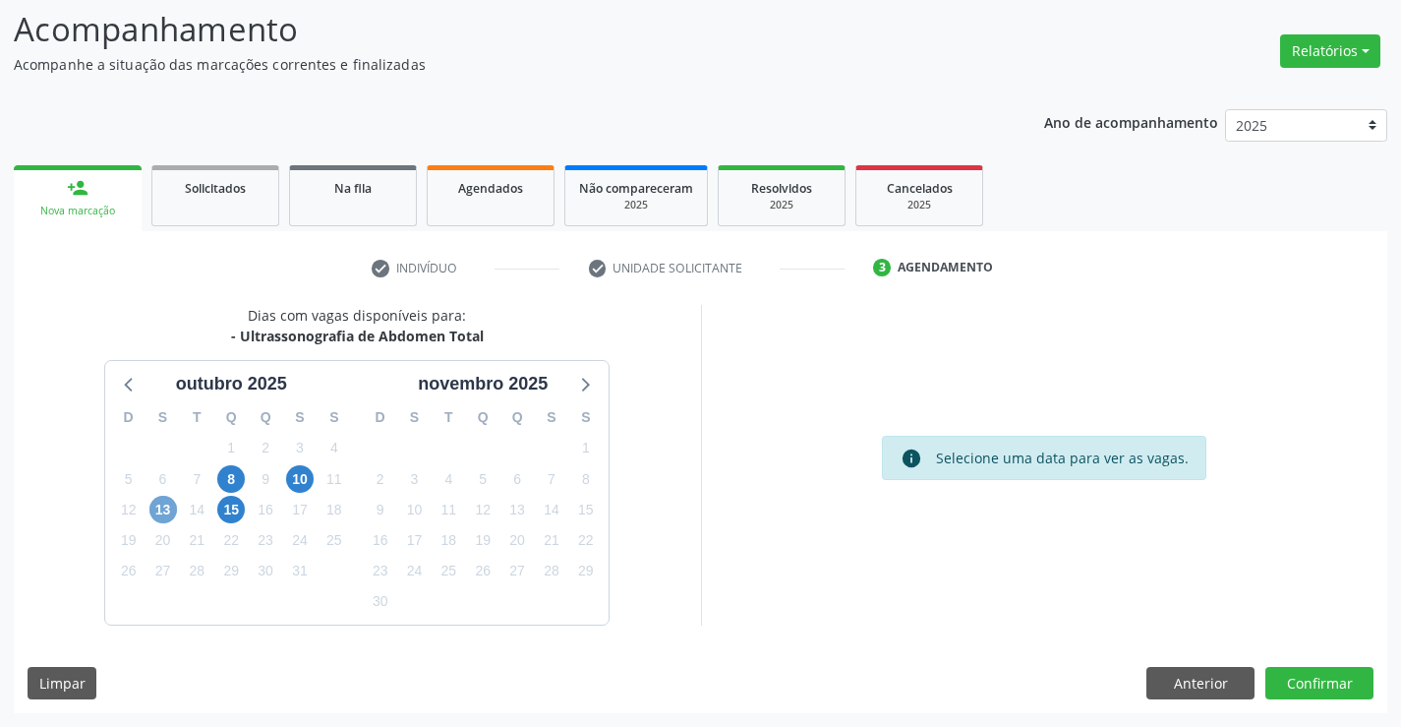
click at [159, 512] on span "13" at bounding box center [163, 510] width 28 height 28
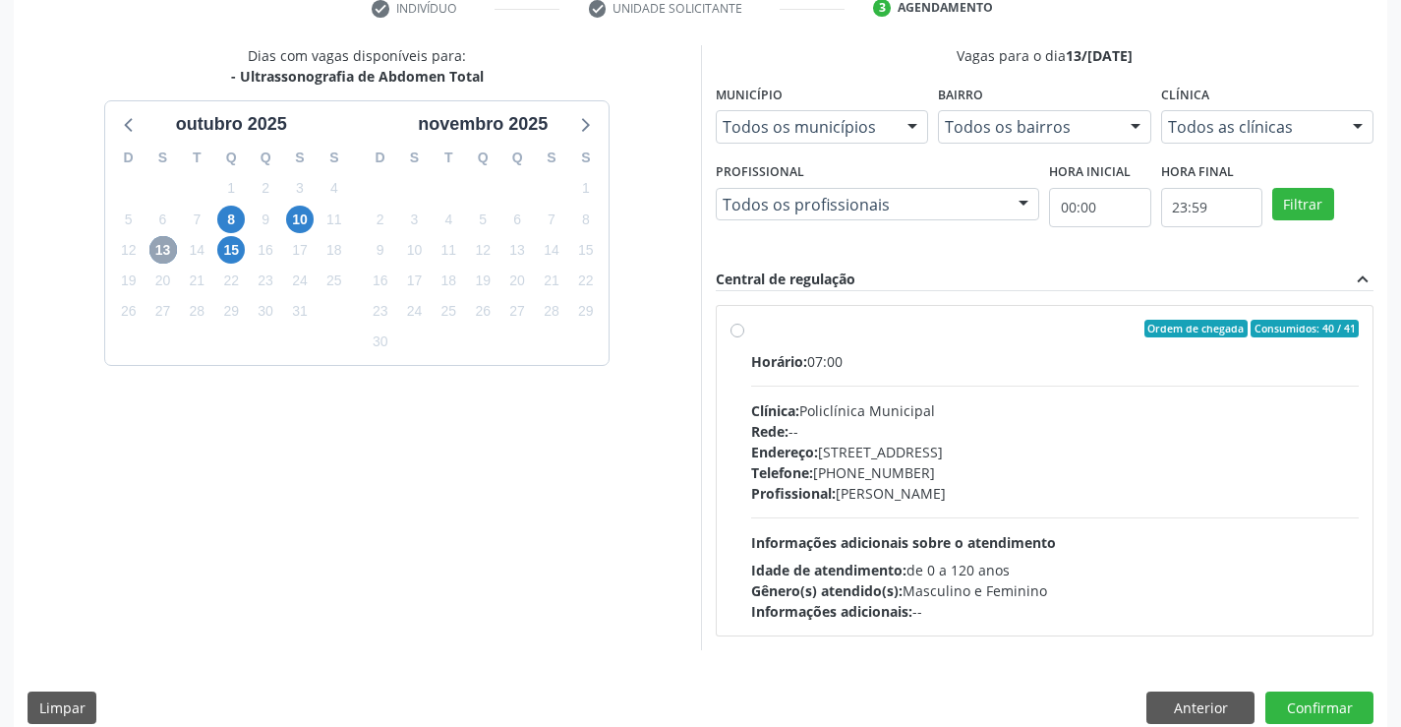
scroll to position [413, 0]
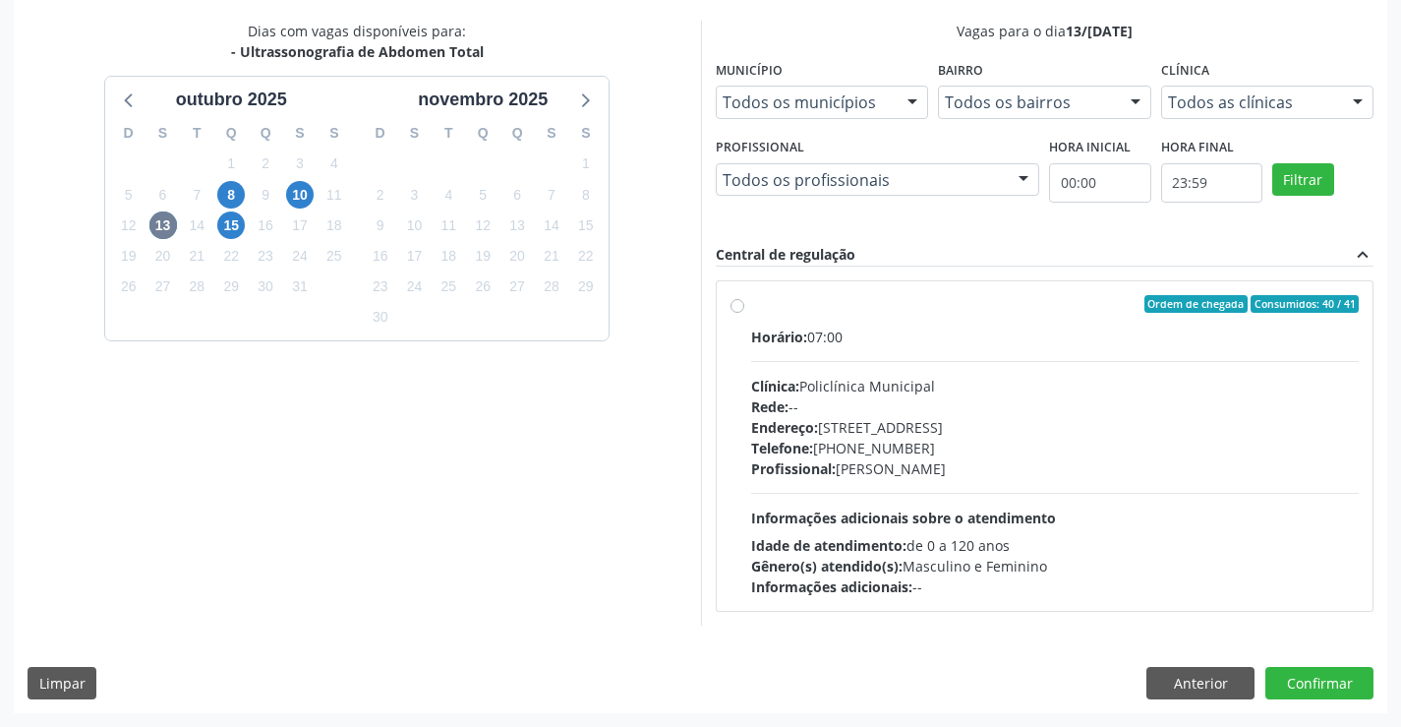
click at [905, 396] on div "Rede: --" at bounding box center [1055, 406] width 609 height 21
click at [744, 313] on input "Ordem de chegada Consumidos: 40 / 41 Horário: 07:00 Clínica: Policlínica Munici…" at bounding box center [737, 304] width 14 height 18
radio input "true"
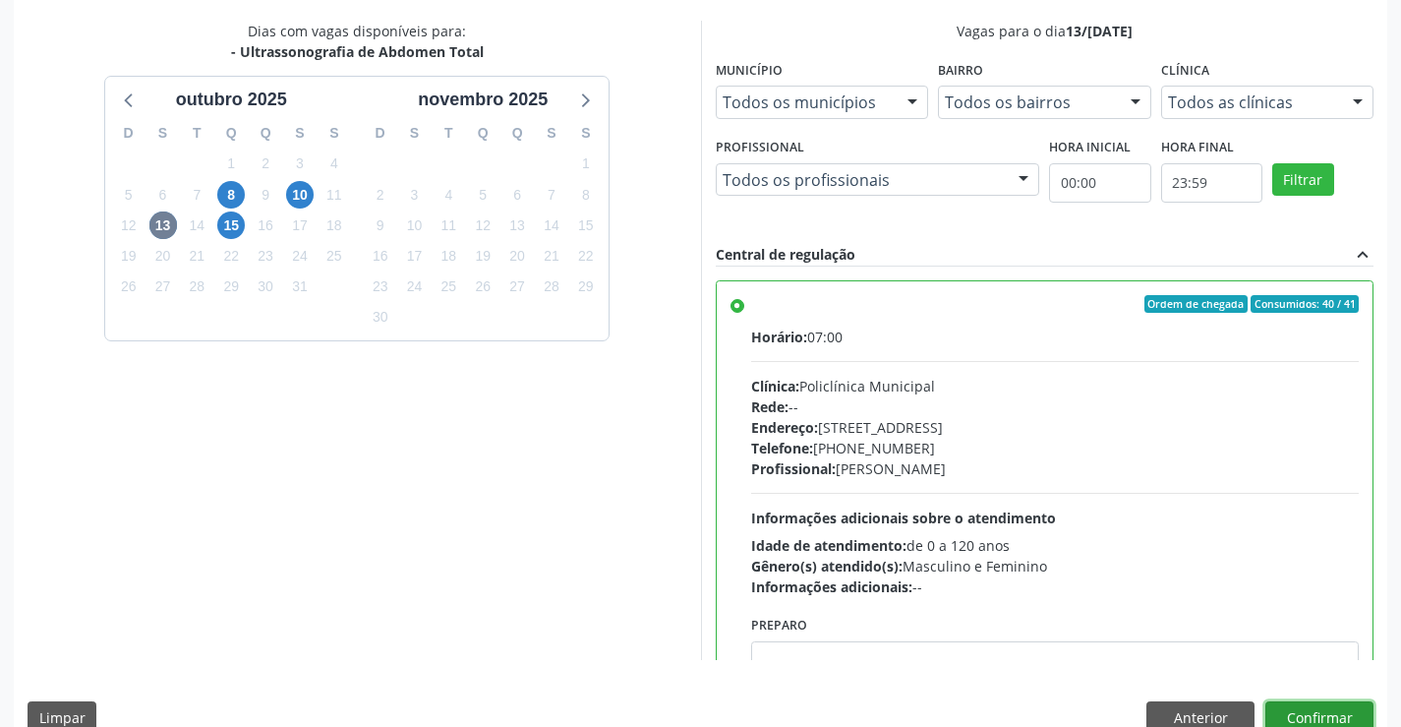
click at [1296, 708] on button "Confirmar" at bounding box center [1319, 717] width 108 height 33
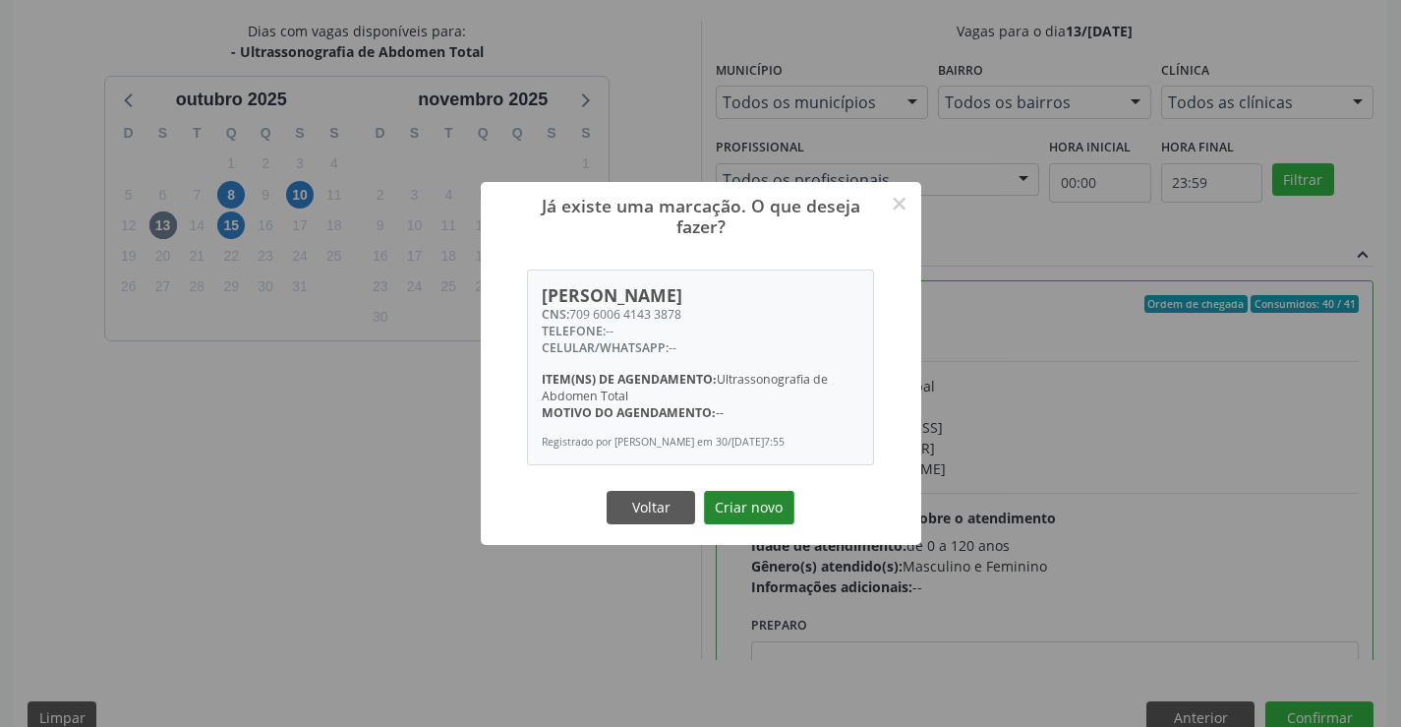
click at [755, 521] on button "Criar novo" at bounding box center [749, 507] width 90 height 33
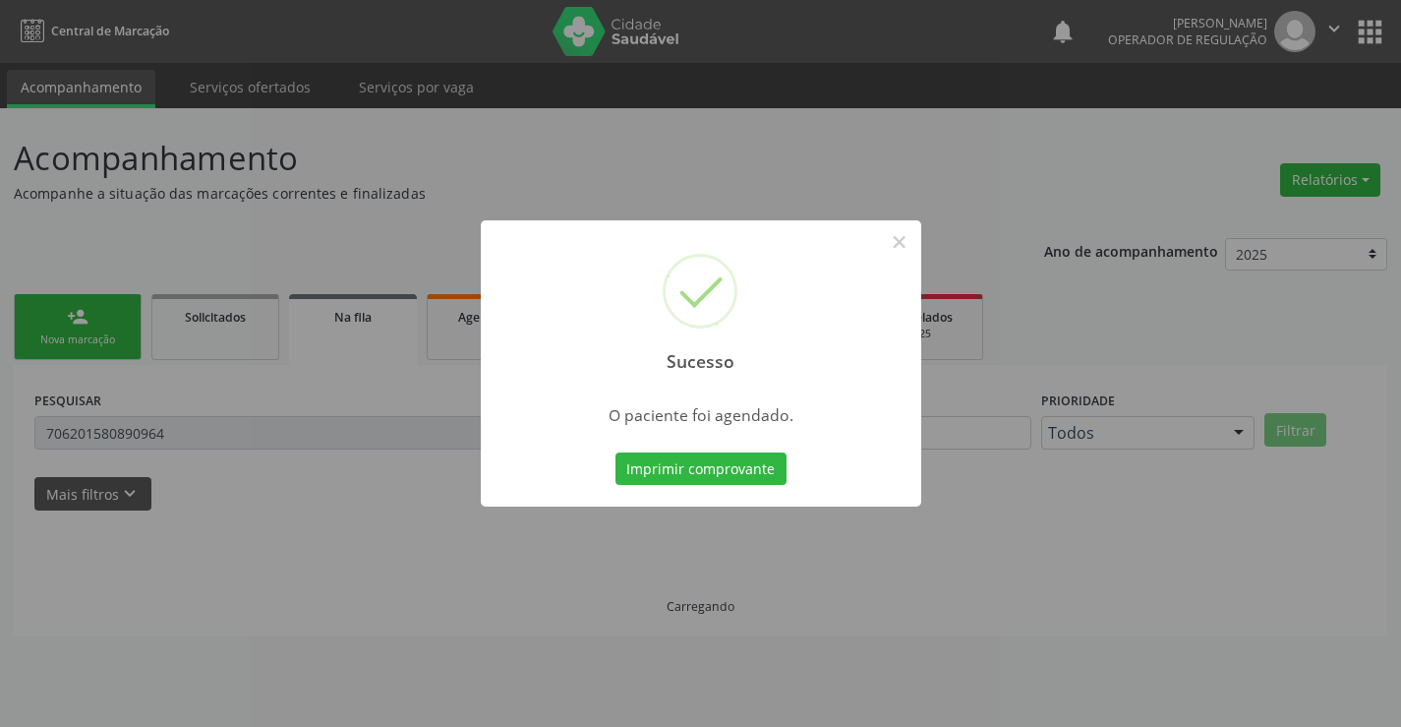
scroll to position [0, 0]
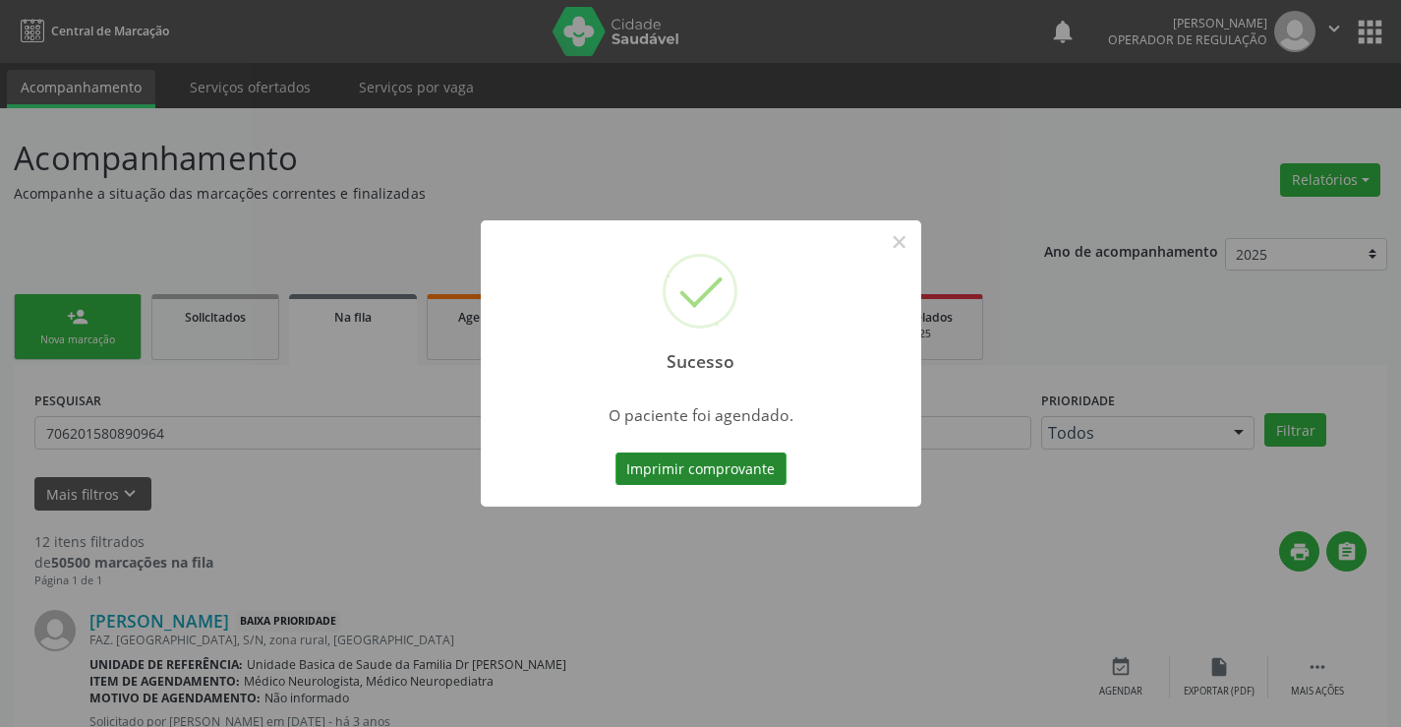
click at [739, 469] on button "Imprimir comprovante" at bounding box center [700, 468] width 171 height 33
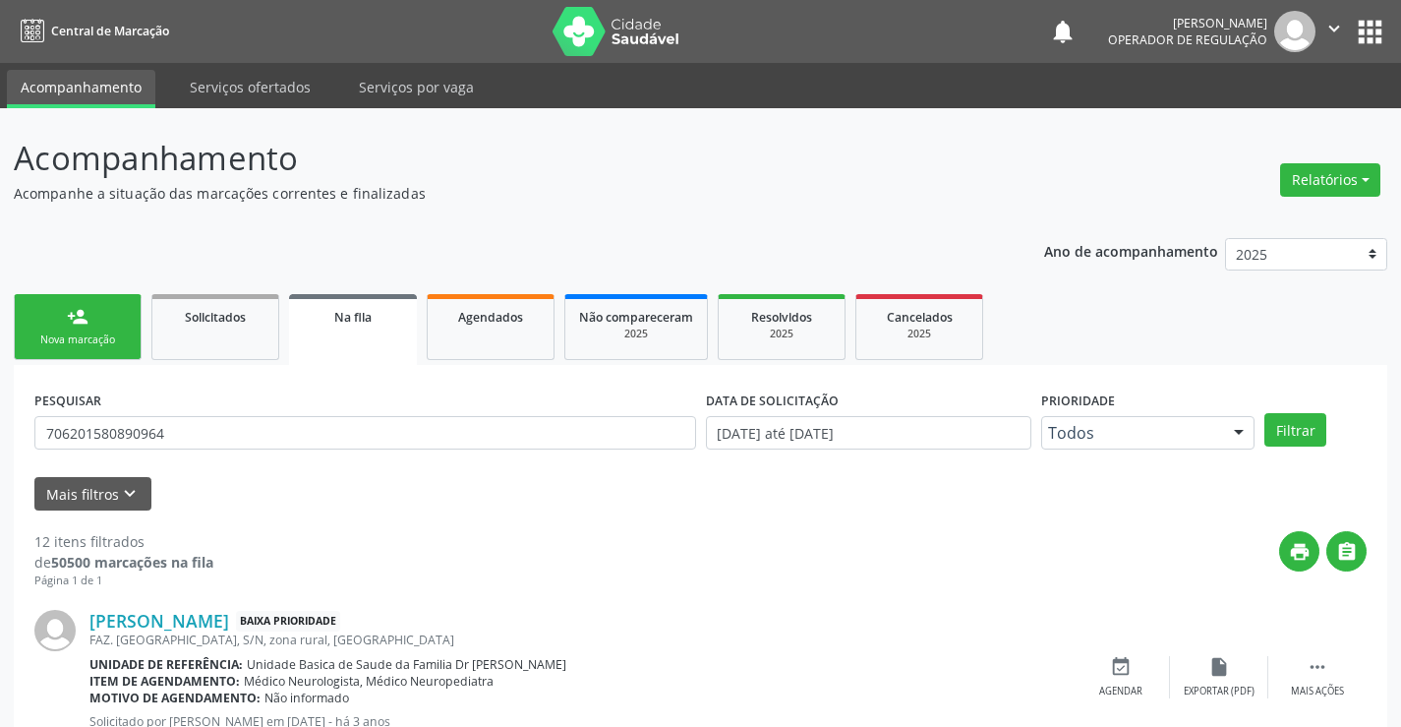
click at [55, 341] on div "Nova marcação" at bounding box center [78, 339] width 98 height 15
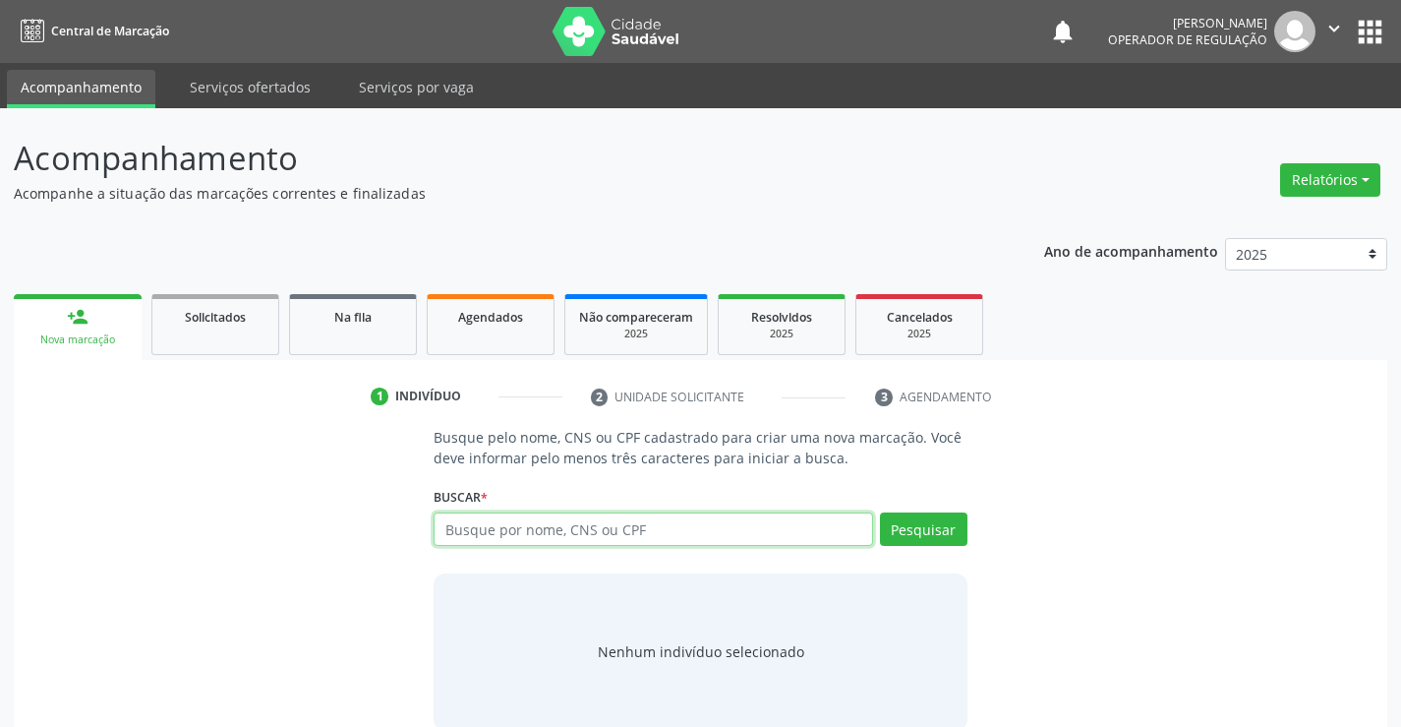
click at [576, 532] on input "text" at bounding box center [653, 528] width 438 height 33
type input "700504581807956"
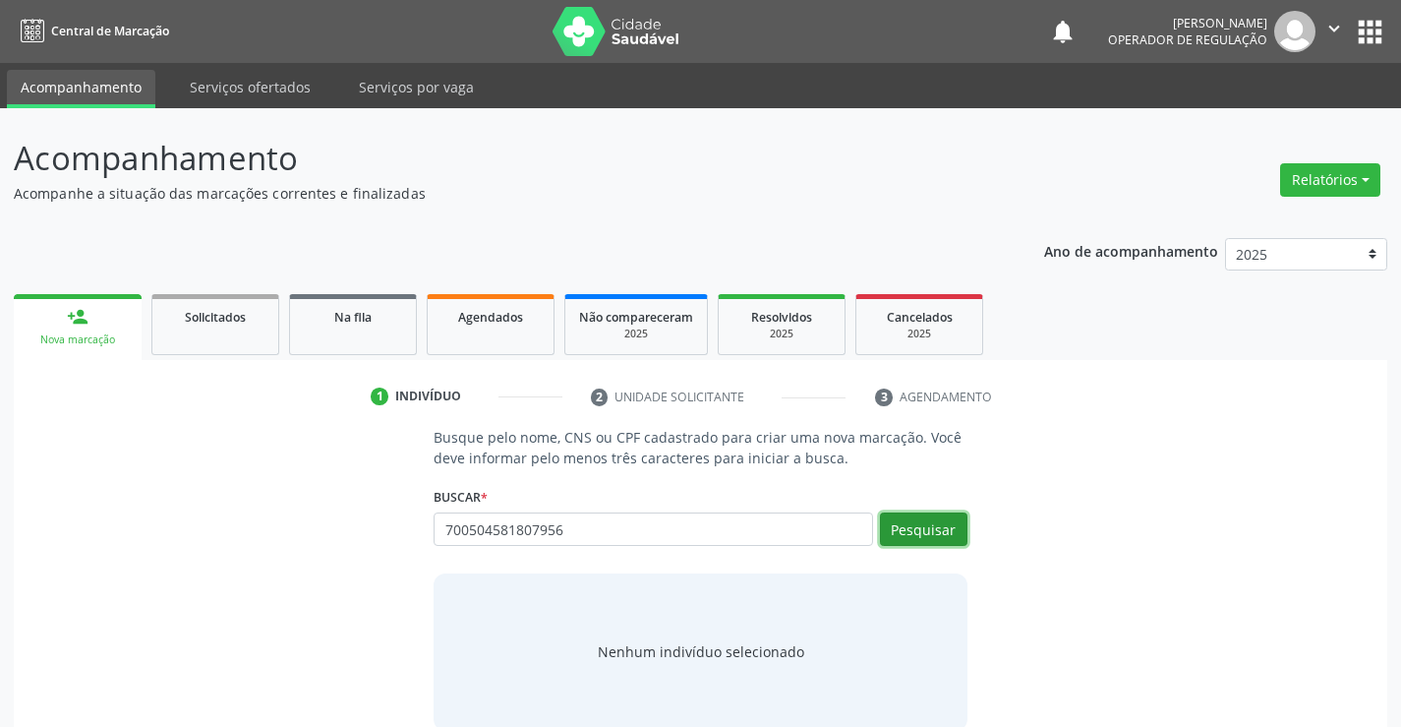
click at [938, 529] on button "Pesquisar" at bounding box center [924, 528] width 88 height 33
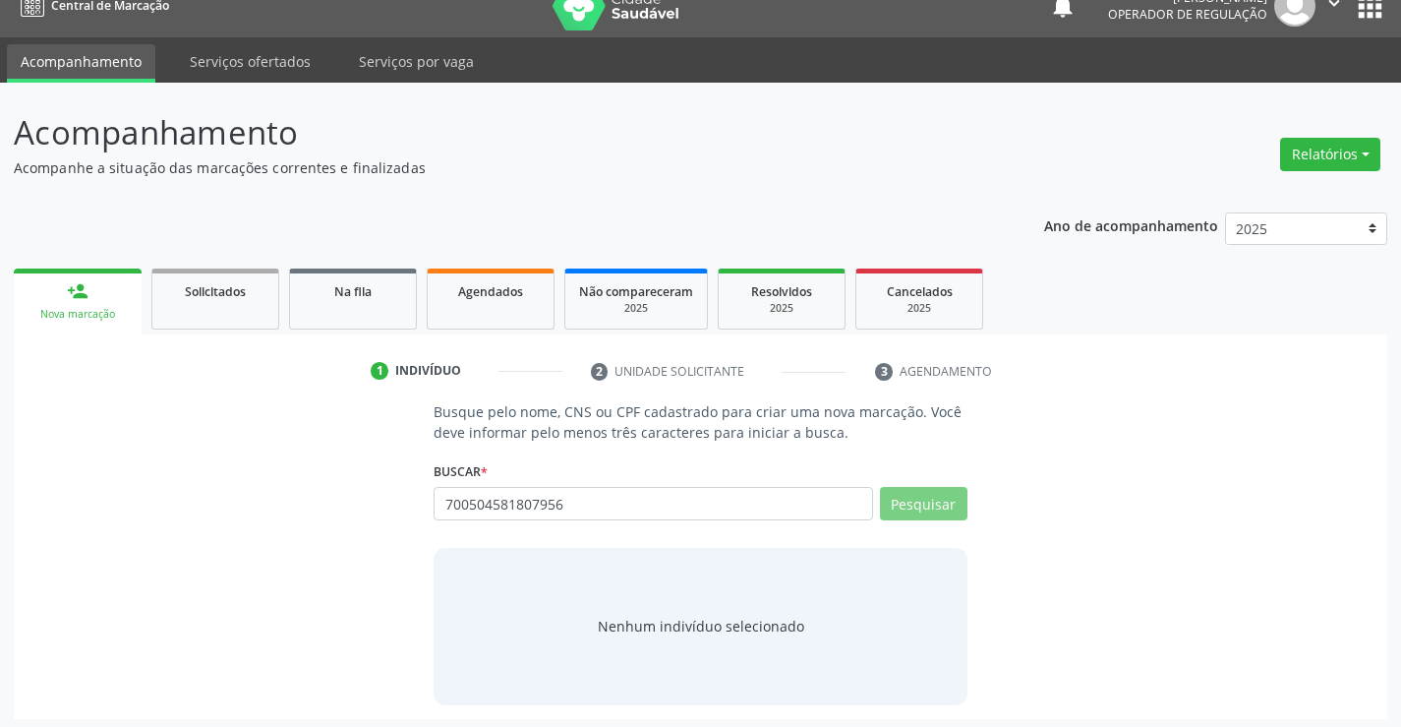
scroll to position [31, 0]
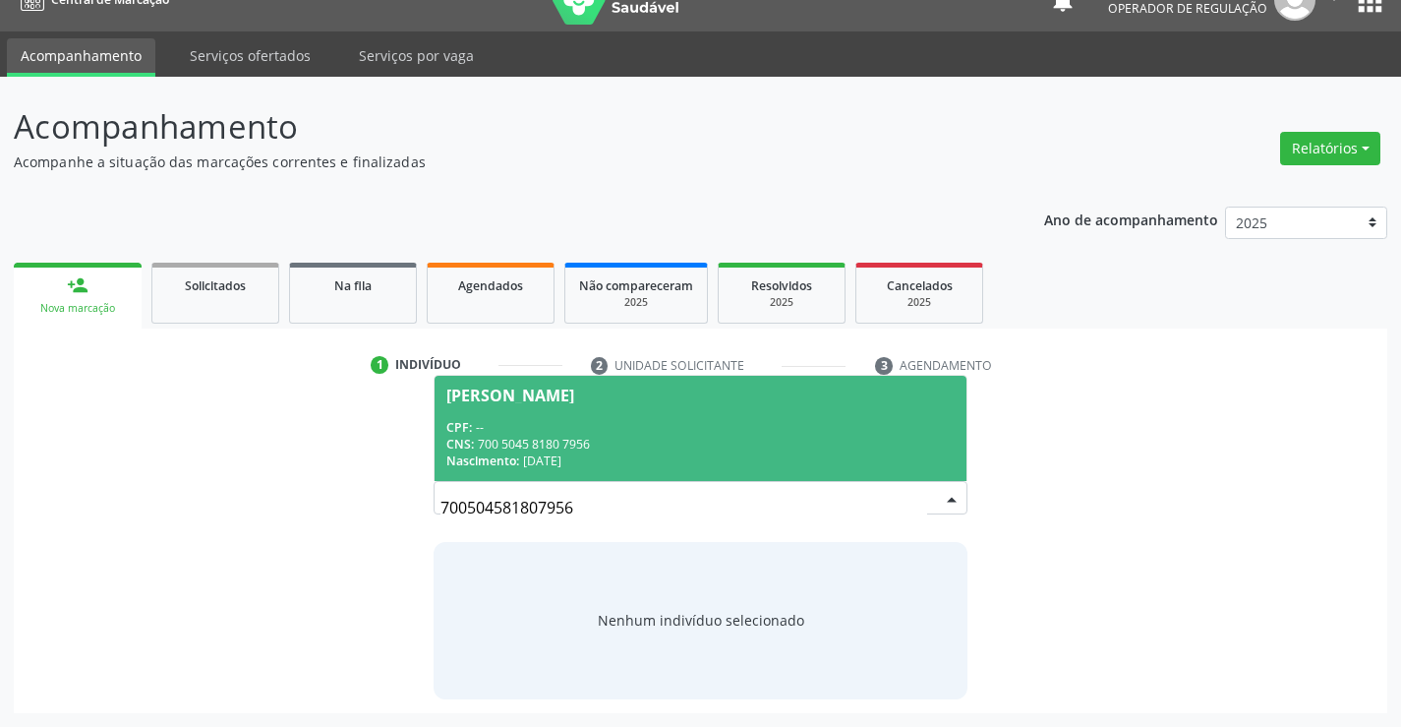
click at [718, 454] on div "Nascimento: [DATE]" at bounding box center [699, 460] width 507 height 17
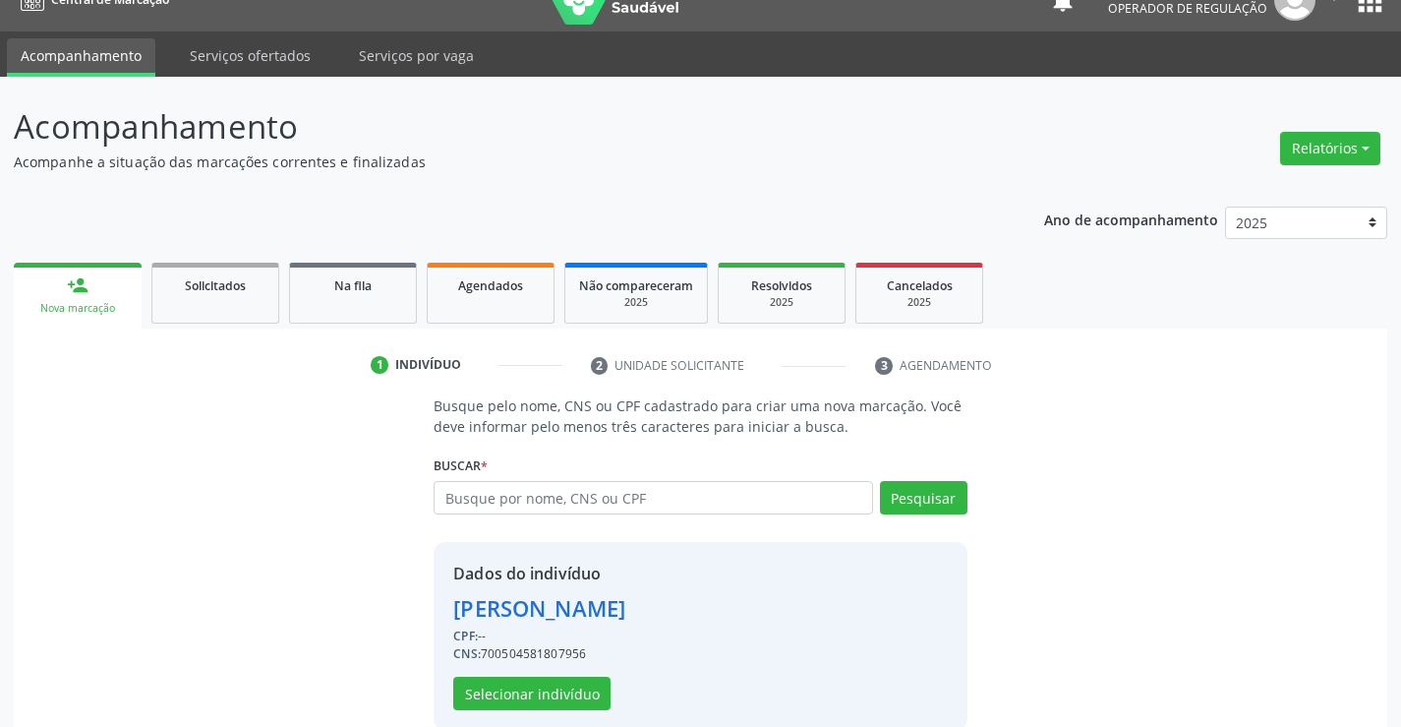
scroll to position [62, 0]
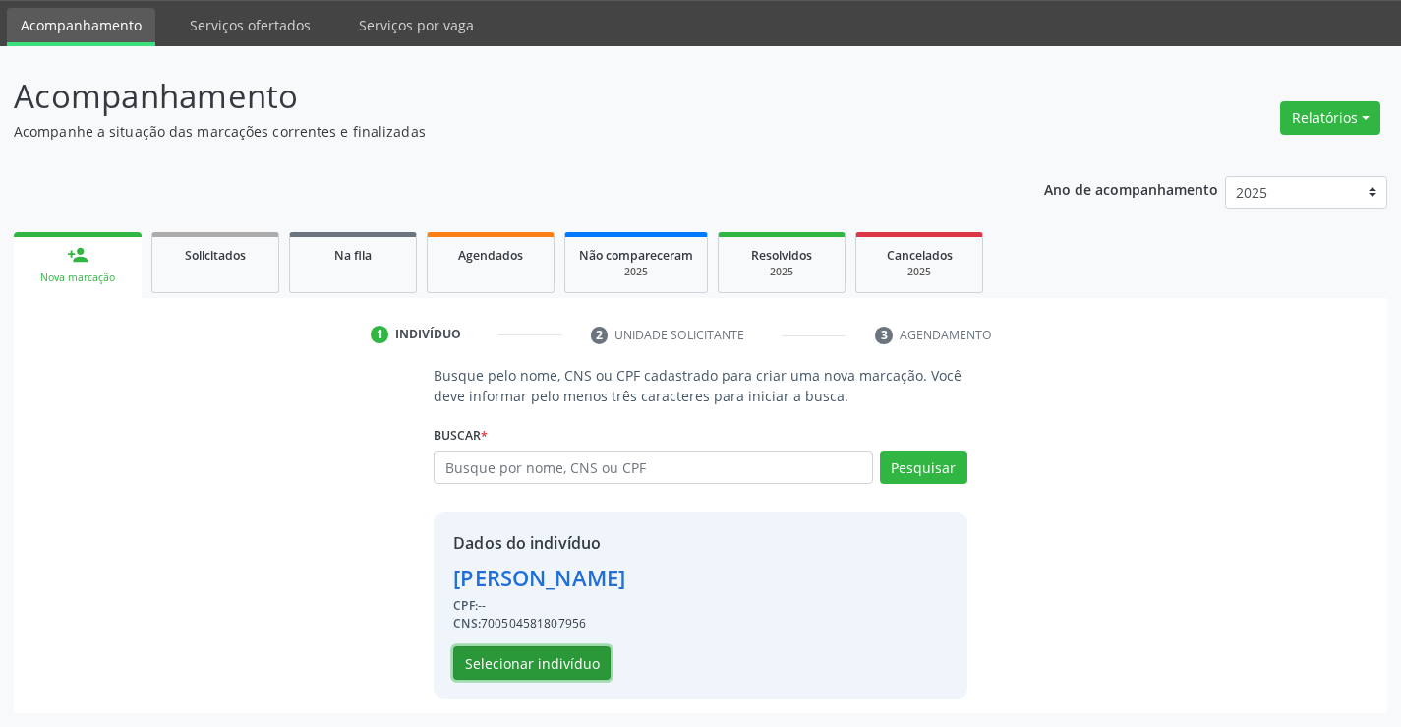
click at [507, 669] on button "Selecionar indivíduo" at bounding box center [531, 662] width 157 height 33
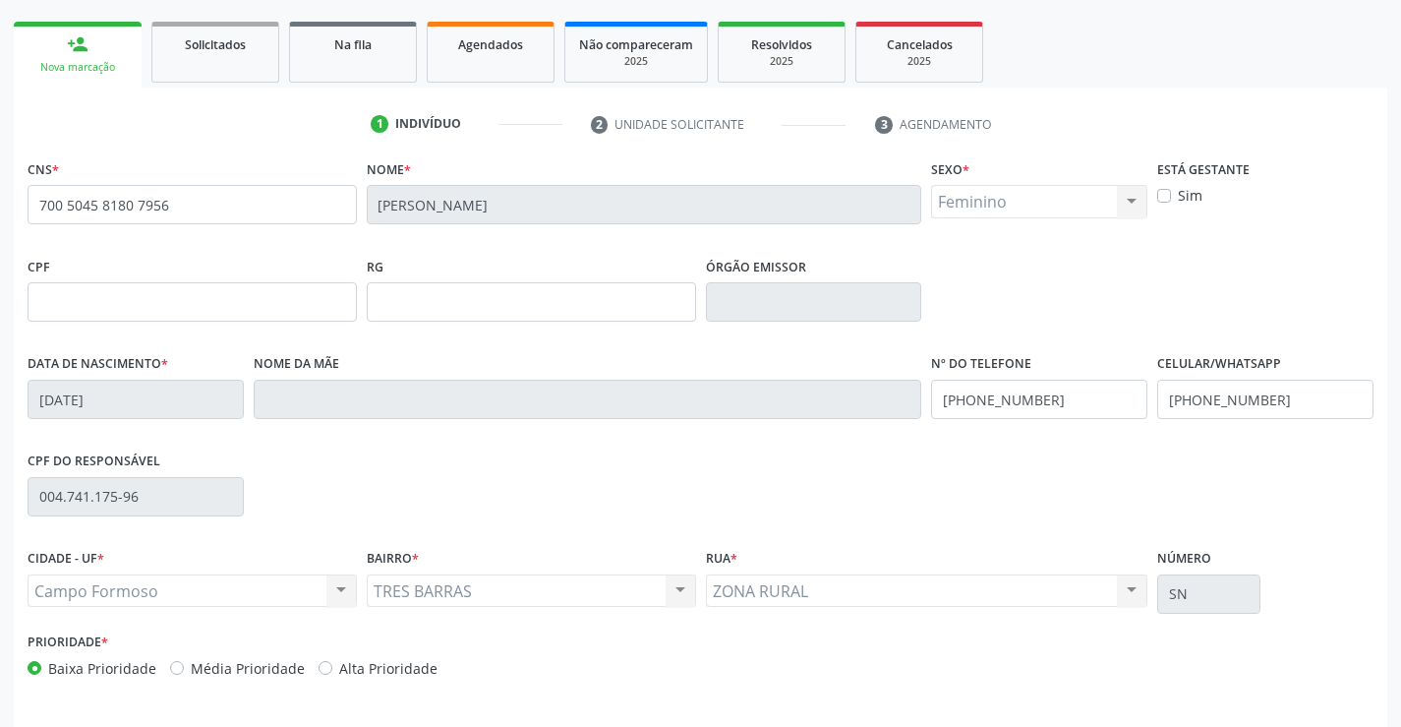
scroll to position [339, 0]
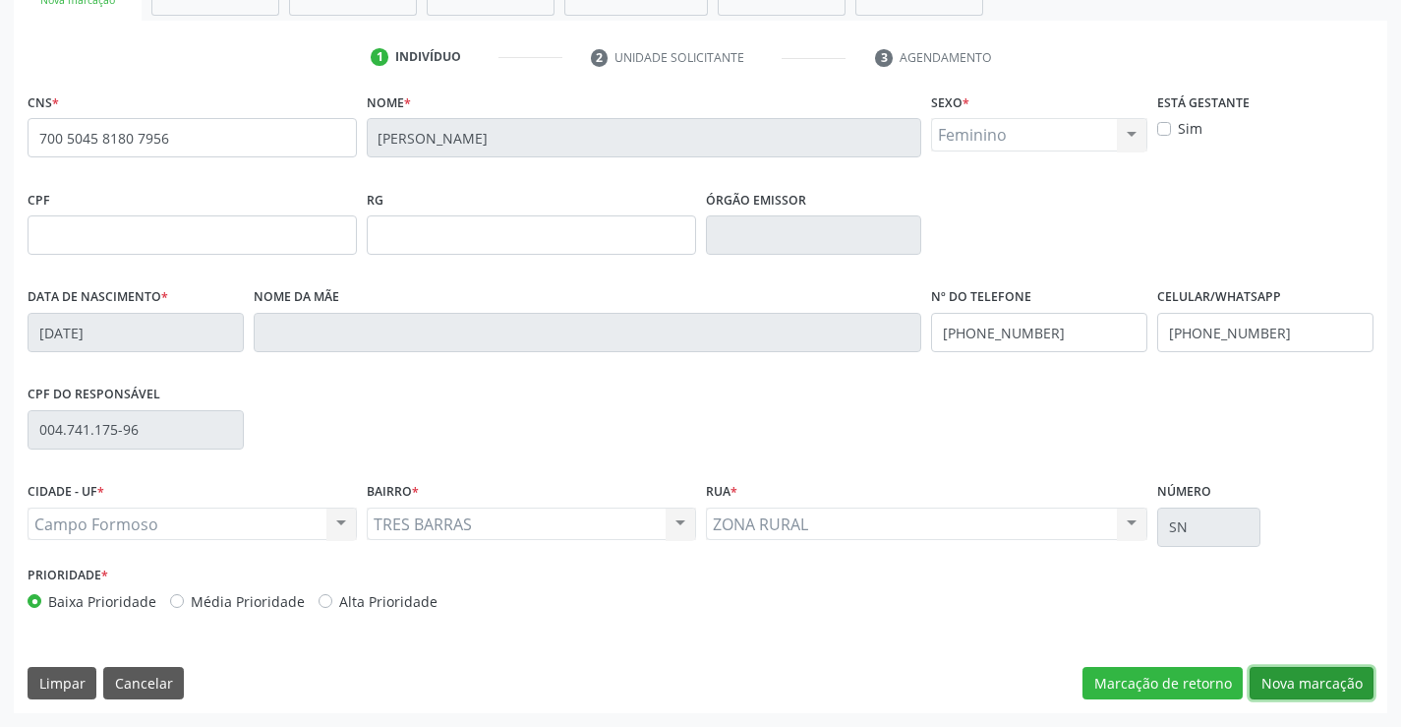
click at [1300, 676] on button "Nova marcação" at bounding box center [1312, 683] width 124 height 33
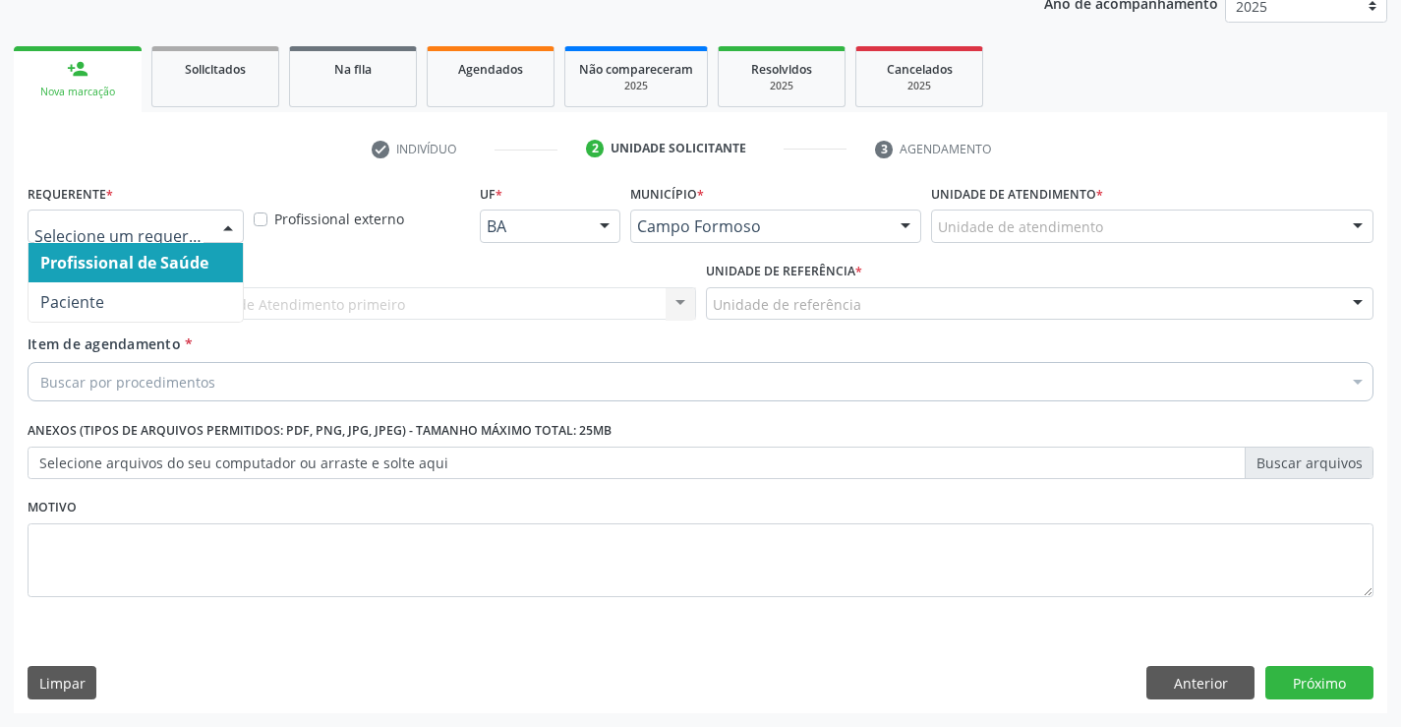
drag, startPoint x: 183, startPoint y: 224, endPoint x: 141, endPoint y: 300, distance: 86.7
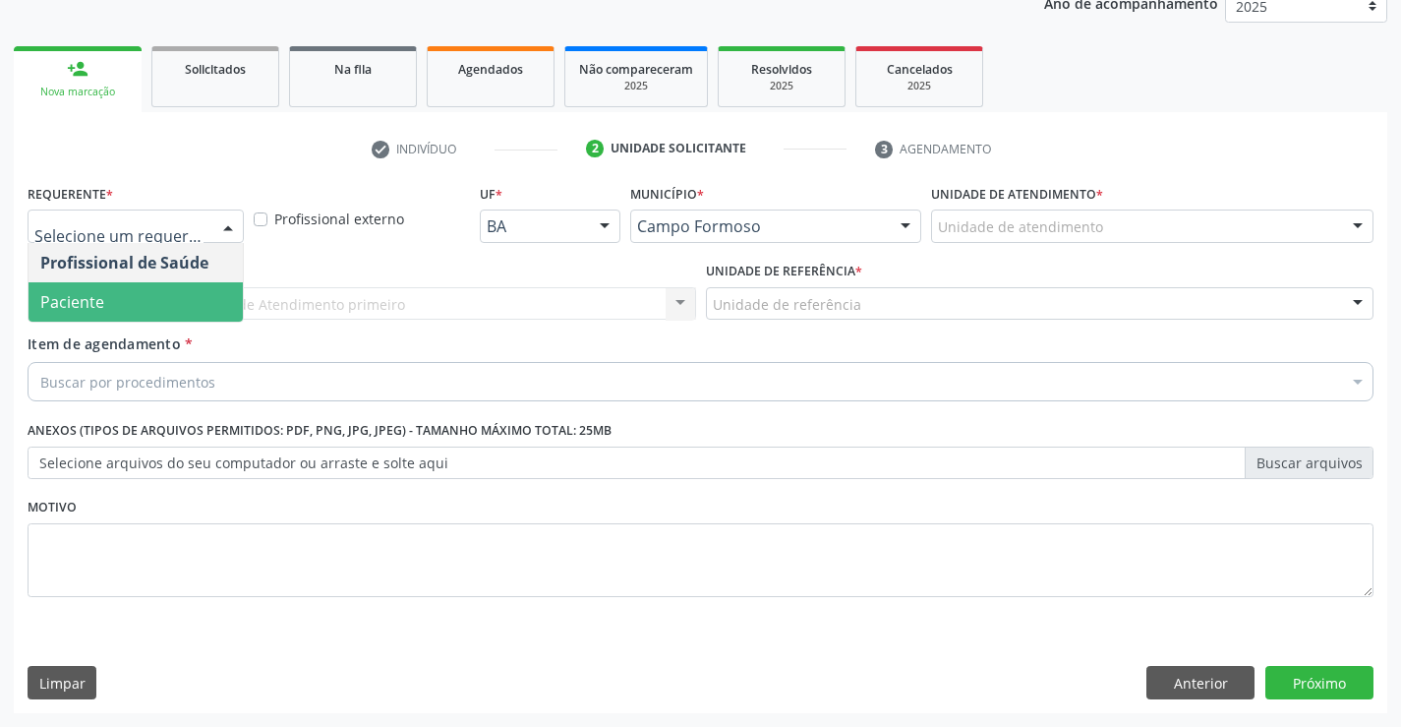
drag, startPoint x: 132, startPoint y: 311, endPoint x: 328, endPoint y: 323, distance: 197.0
click at [144, 310] on span "Paciente" at bounding box center [136, 301] width 214 height 39
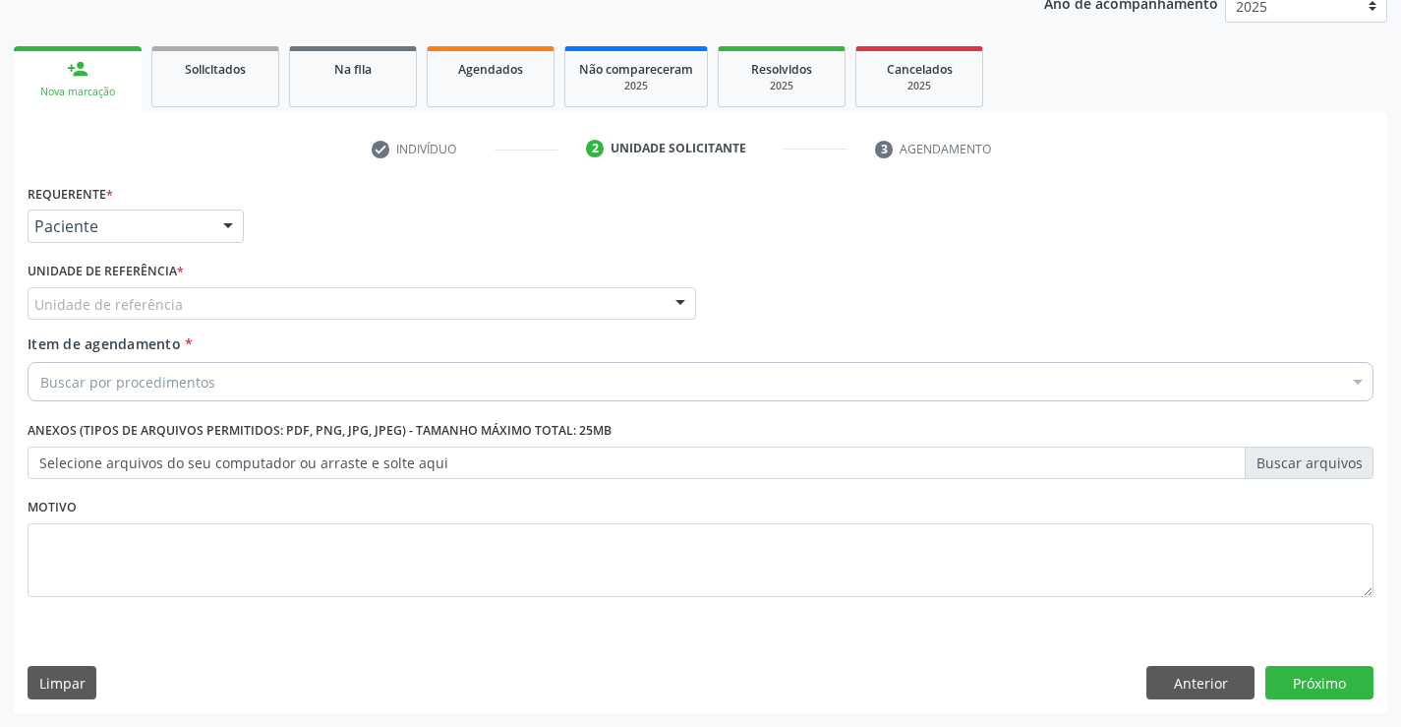
drag, startPoint x: 380, startPoint y: 312, endPoint x: 375, endPoint y: 392, distance: 80.8
click at [380, 316] on div "Unidade de referência" at bounding box center [362, 303] width 669 height 33
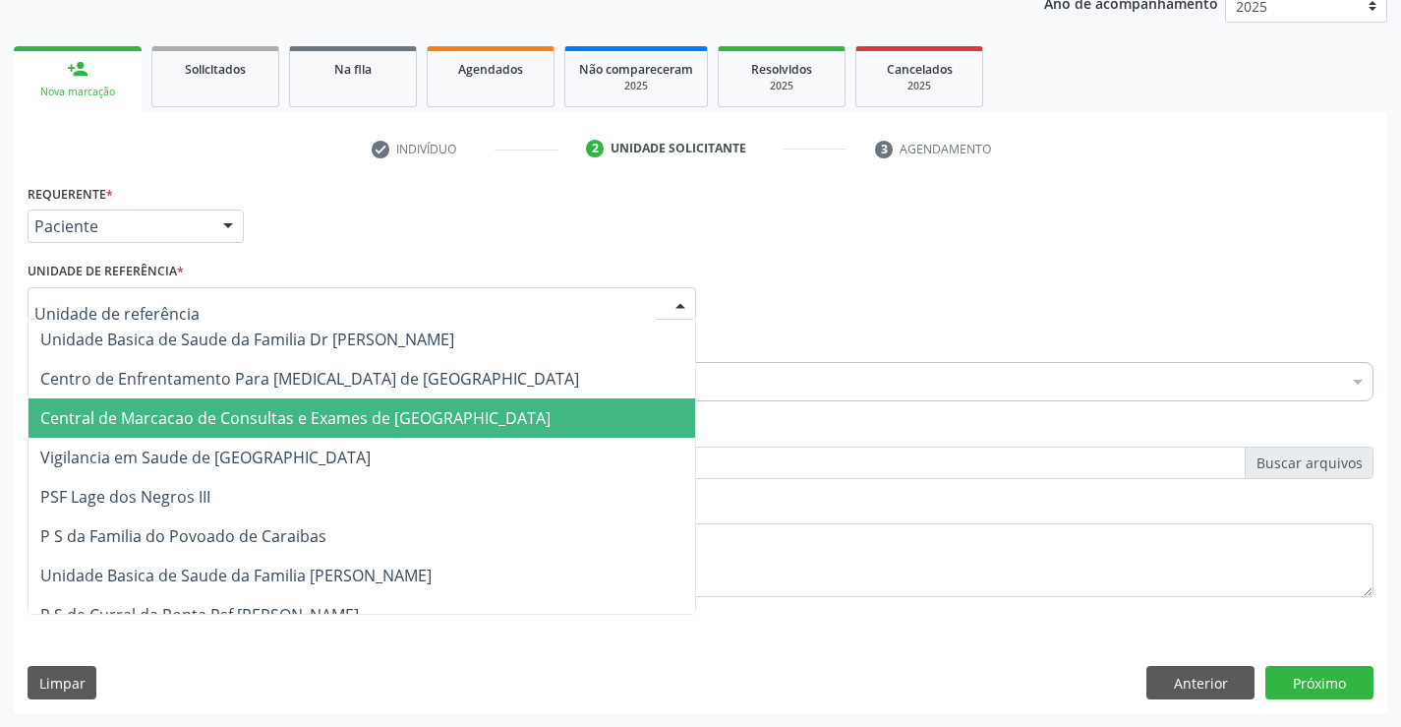
click at [366, 421] on span "Central de Marcacao de Consultas e Exames de [GEOGRAPHIC_DATA]" at bounding box center [295, 418] width 510 height 22
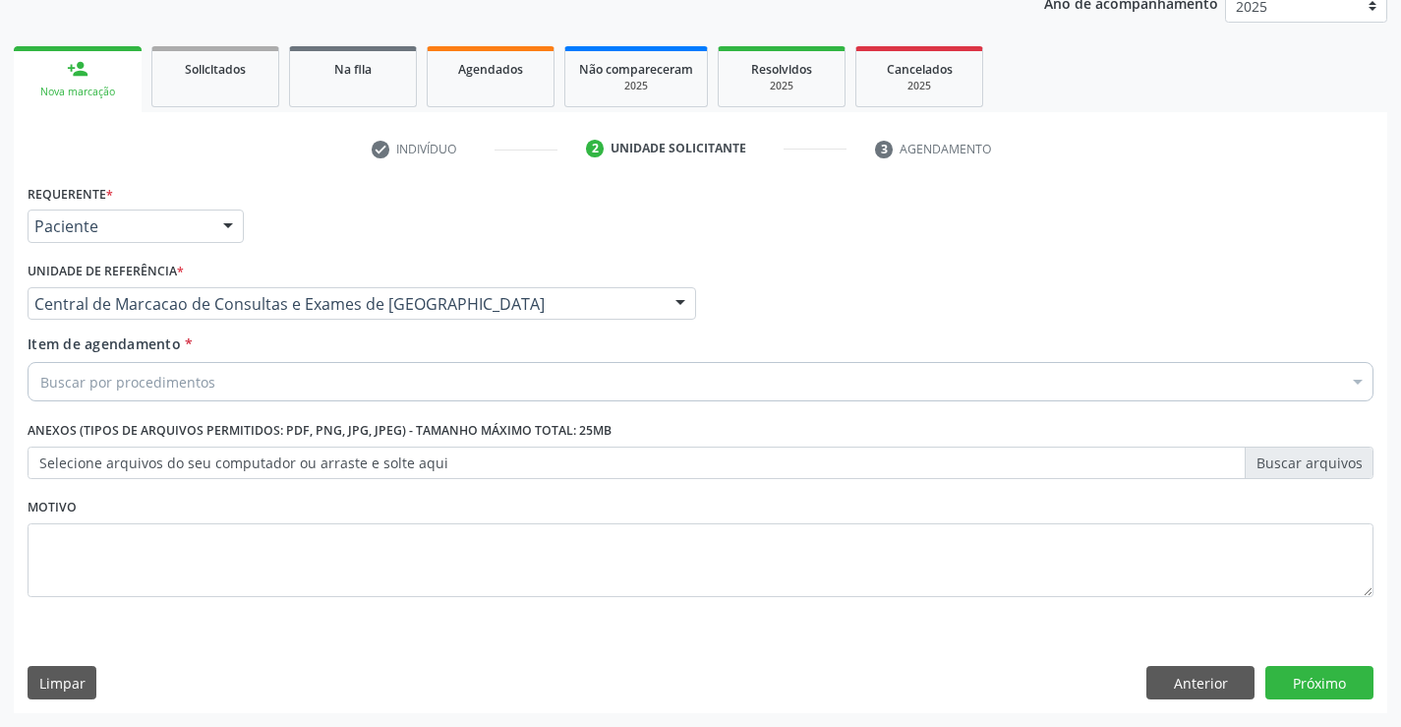
click at [409, 368] on div "Buscar por procedimentos" at bounding box center [701, 381] width 1346 height 39
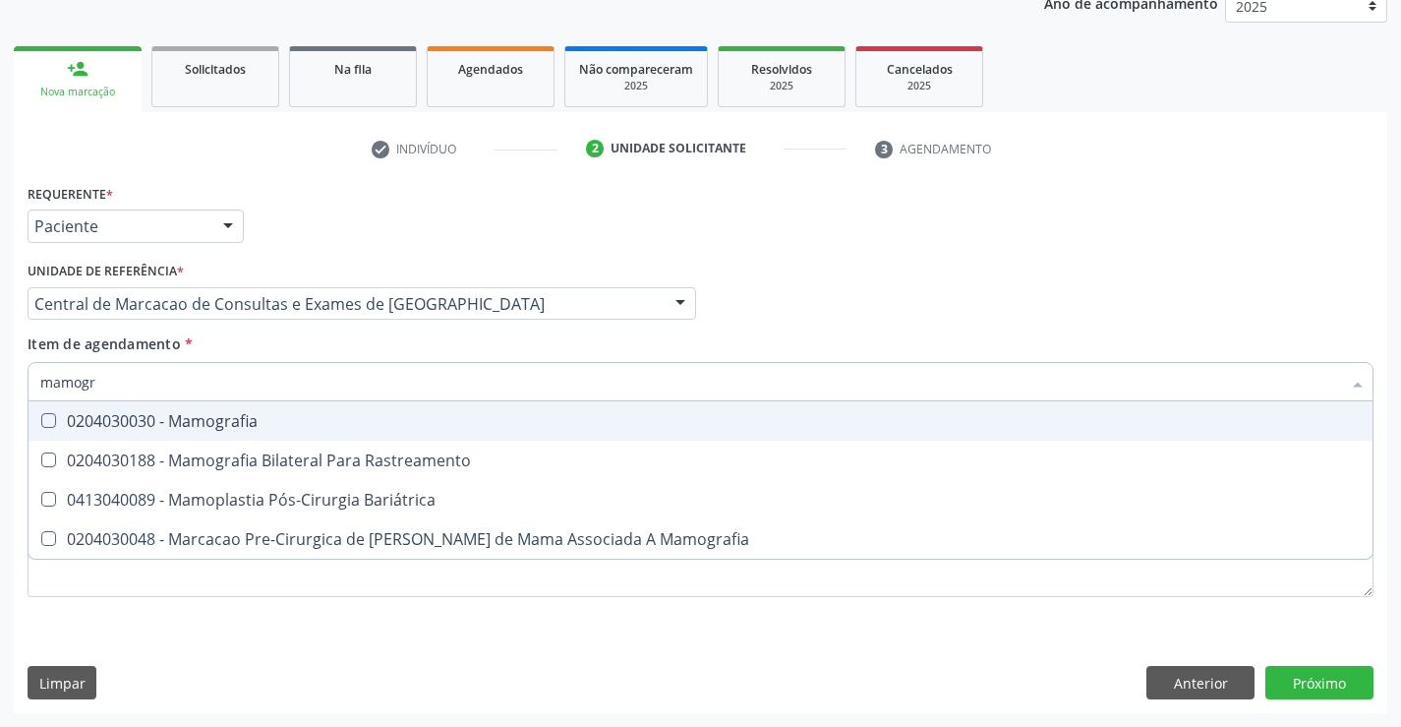
type input "mamogra"
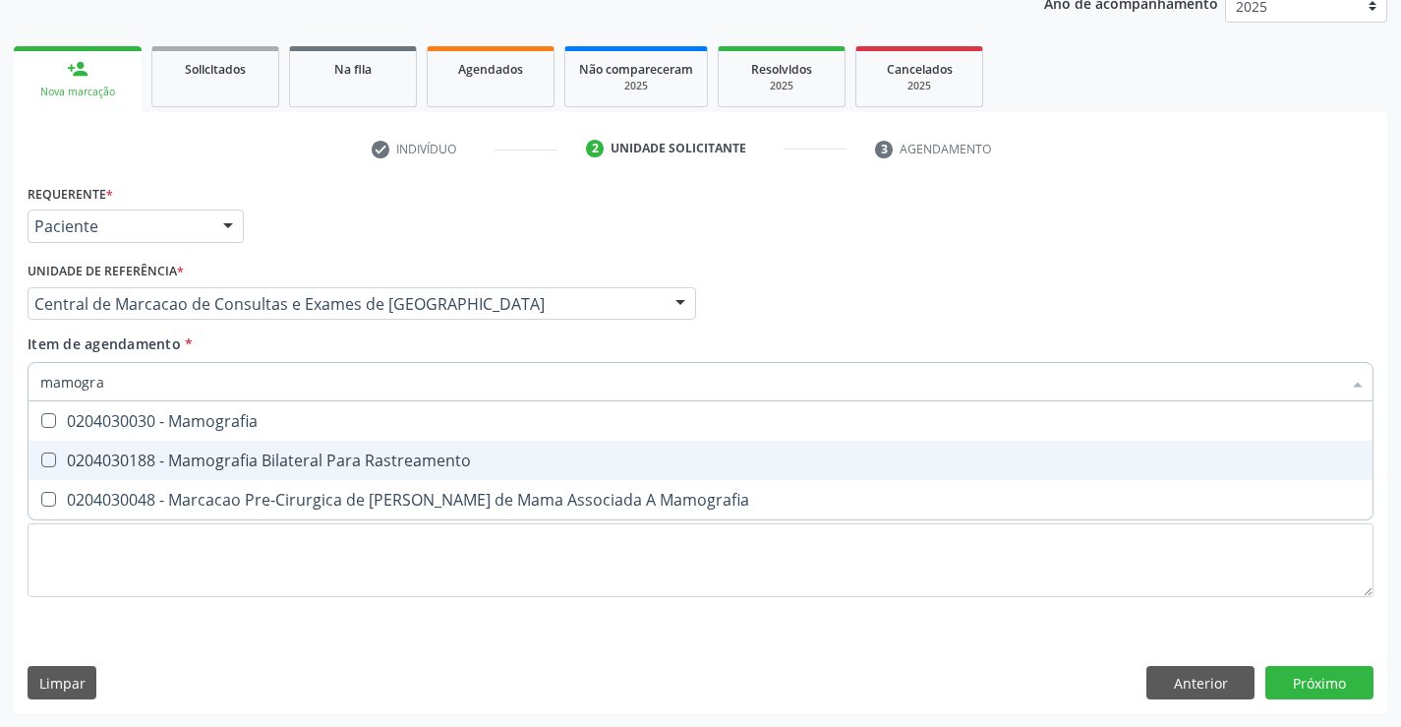
click at [273, 445] on span "0204030188 - Mamografia Bilateral Para Rastreamento" at bounding box center [701, 459] width 1344 height 39
checkbox Rastreamento "true"
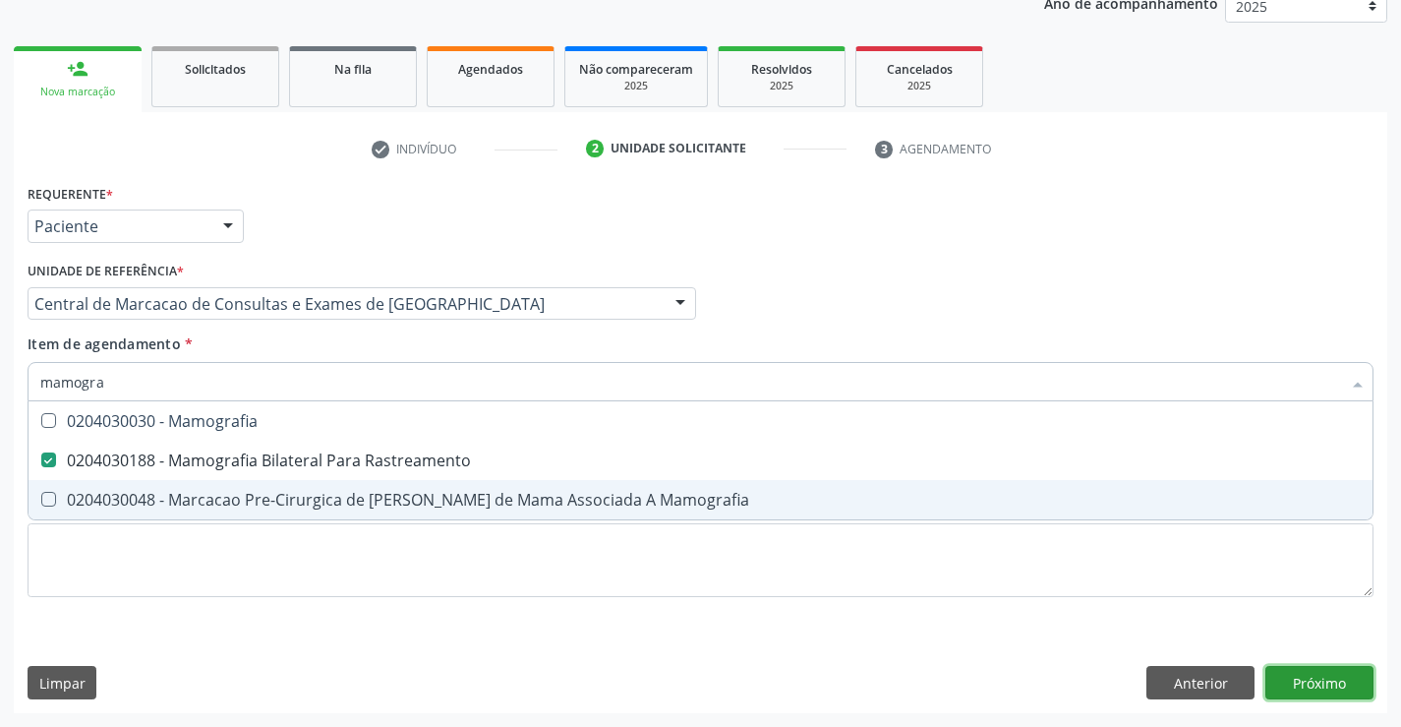
click at [1337, 674] on div "Requerente * Paciente Profissional de Saúde Paciente Nenhum resultado encontrad…" at bounding box center [700, 446] width 1373 height 534
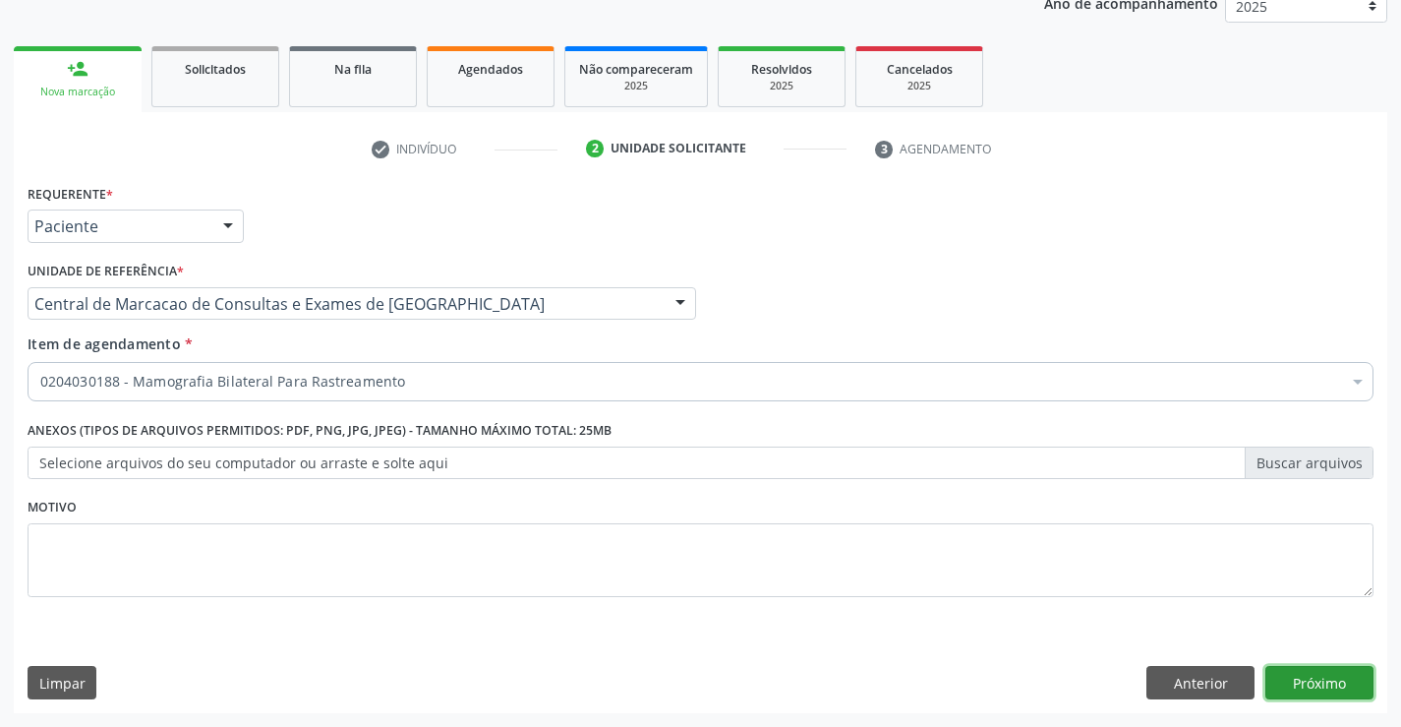
click at [1337, 674] on button "Próximo" at bounding box center [1319, 682] width 108 height 33
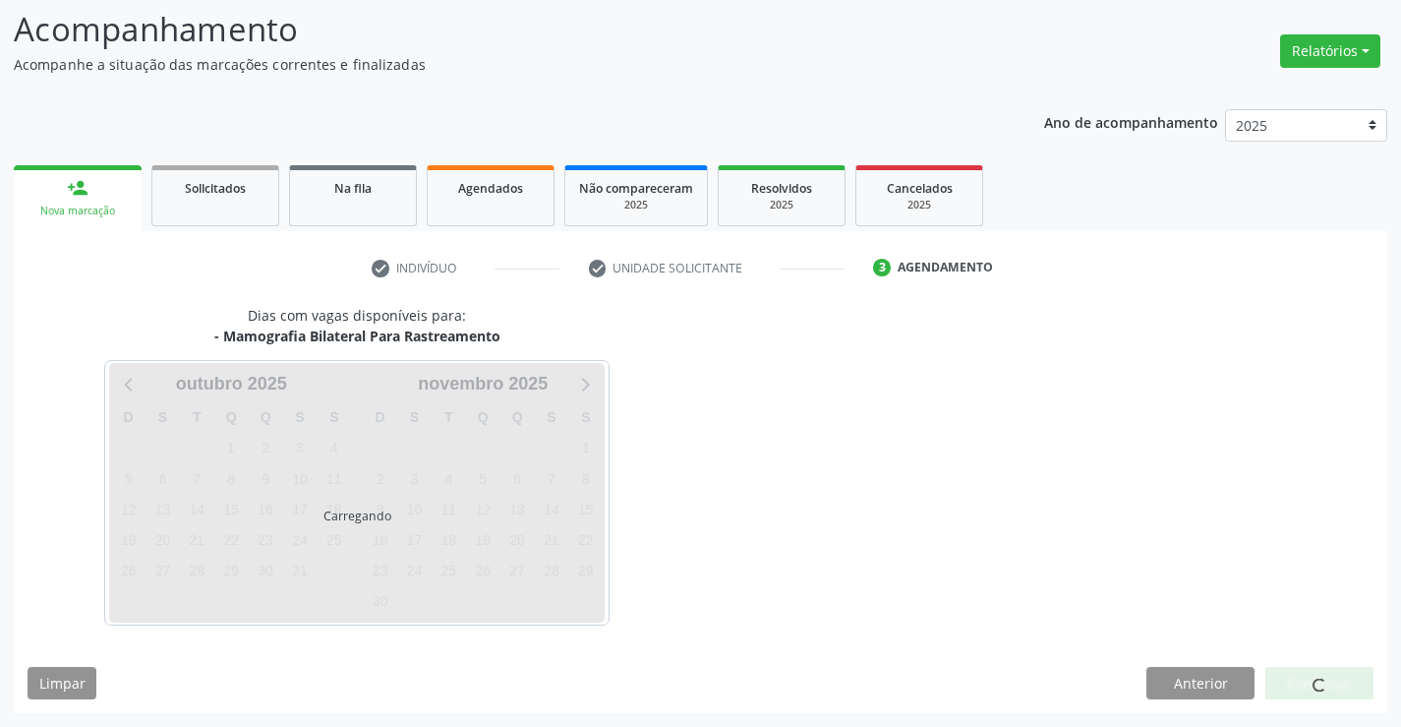
scroll to position [129, 0]
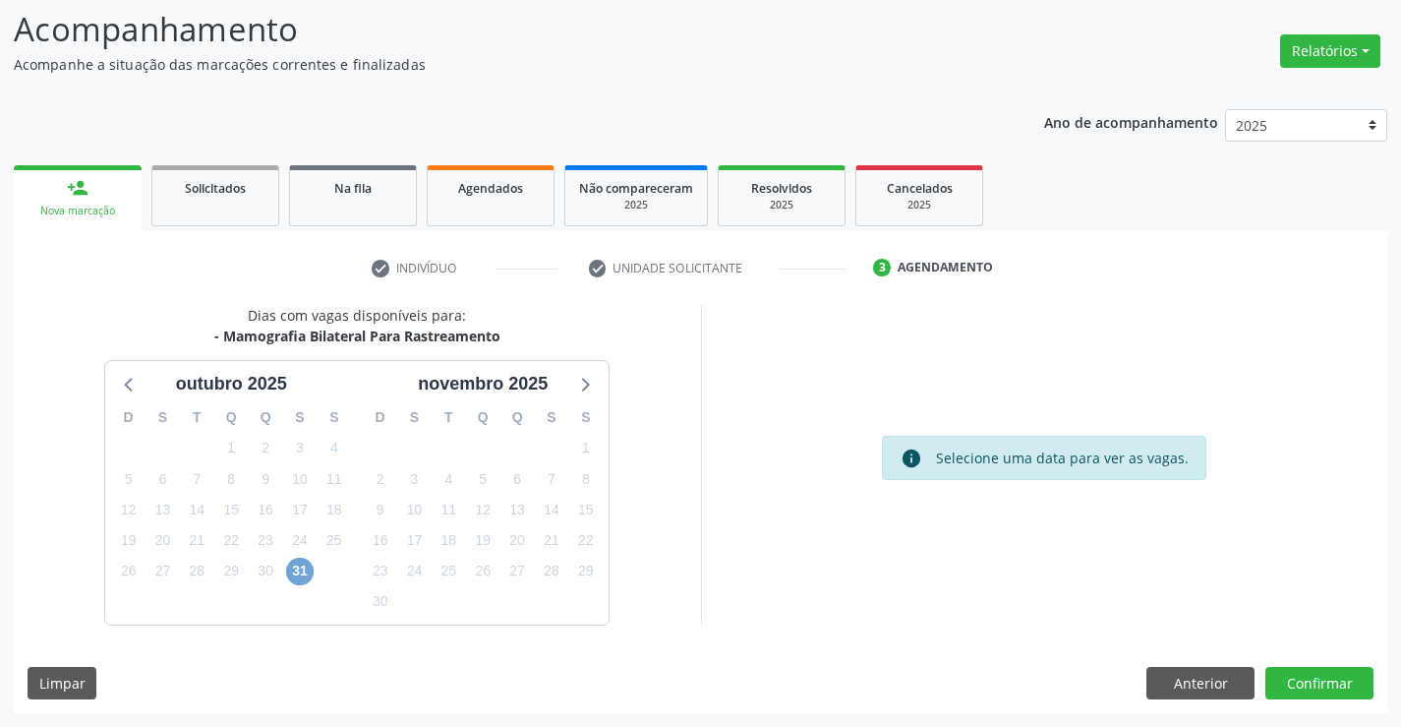
click at [298, 572] on span "31" at bounding box center [300, 571] width 28 height 28
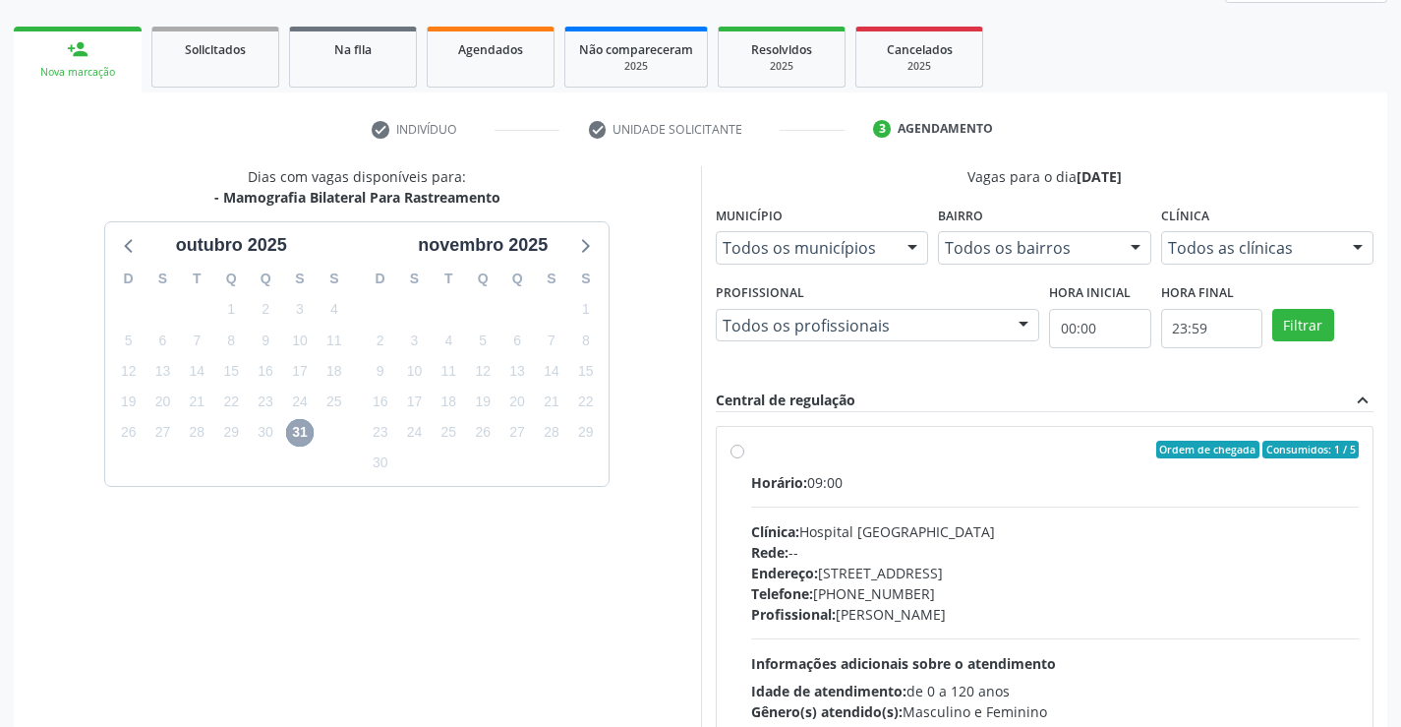
scroll to position [413, 0]
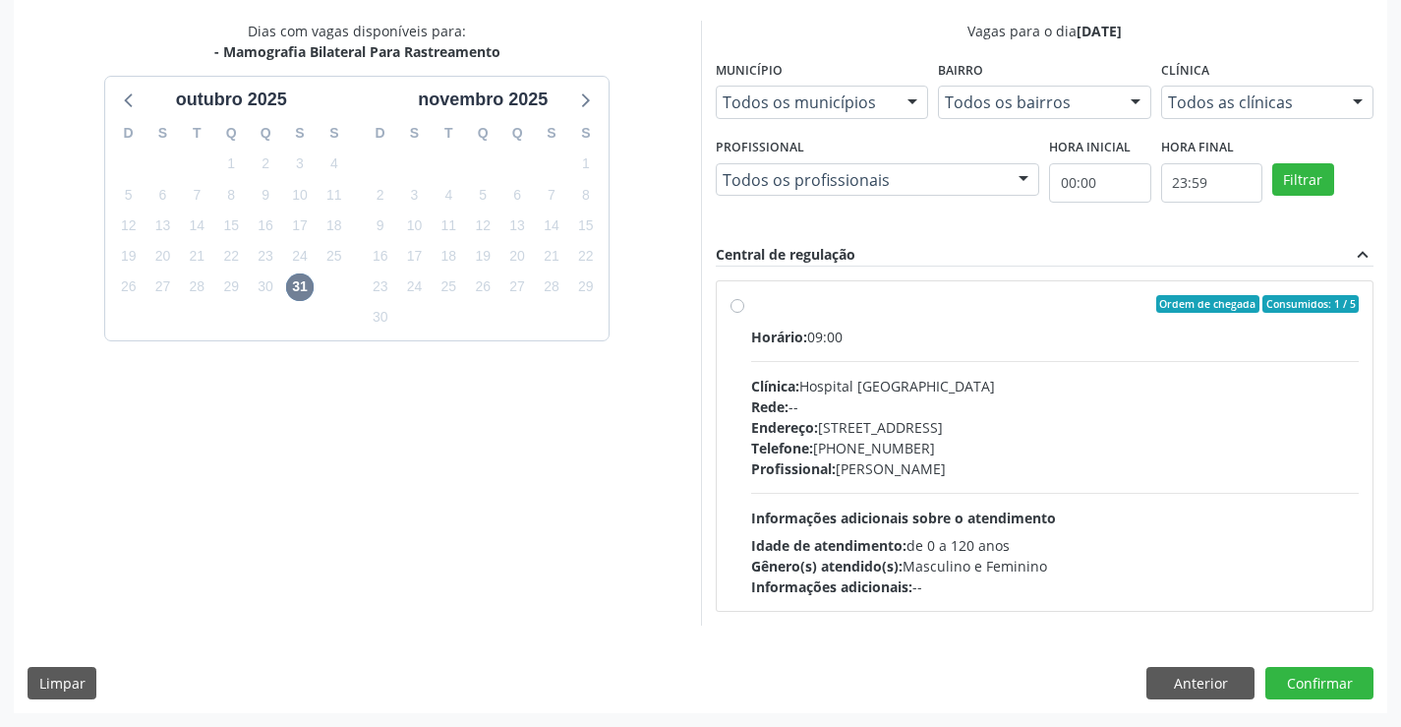
click at [897, 436] on div "Endereço: [STREET_ADDRESS]" at bounding box center [1055, 427] width 609 height 21
click at [744, 313] on input "Ordem de chegada Consumidos: 1 / 5 Horário: 09:00 Clínica: Hospital [GEOGRAPHIC…" at bounding box center [737, 304] width 14 height 18
radio input "true"
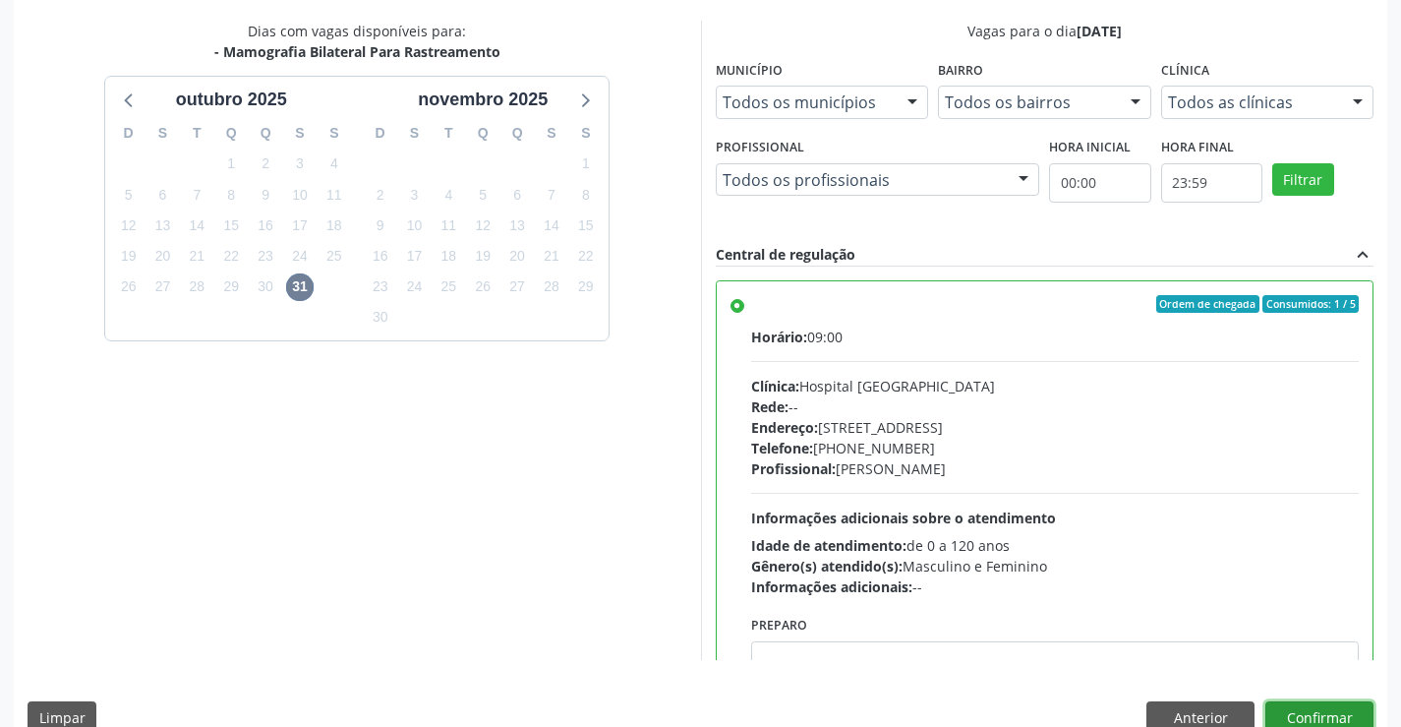
click at [1328, 702] on button "Confirmar" at bounding box center [1319, 717] width 108 height 33
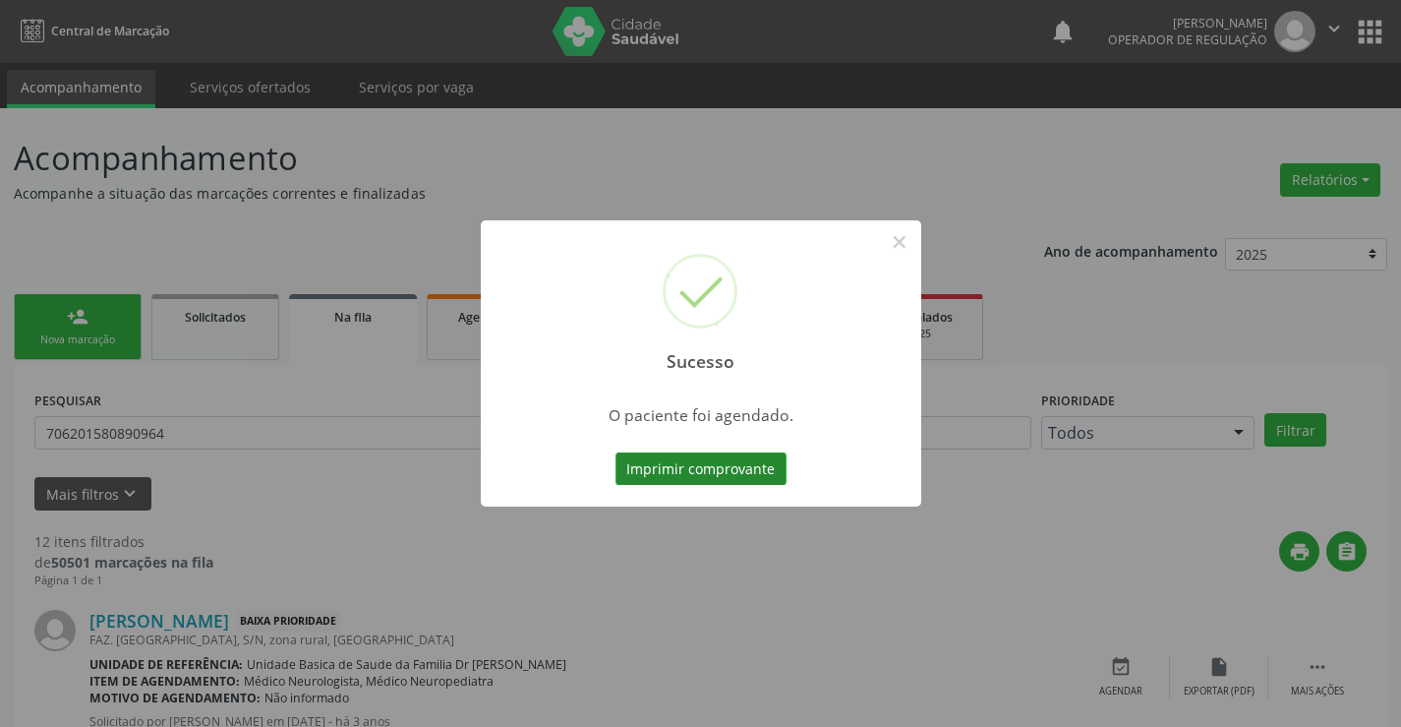
click at [762, 475] on button "Imprimir comprovante" at bounding box center [700, 468] width 171 height 33
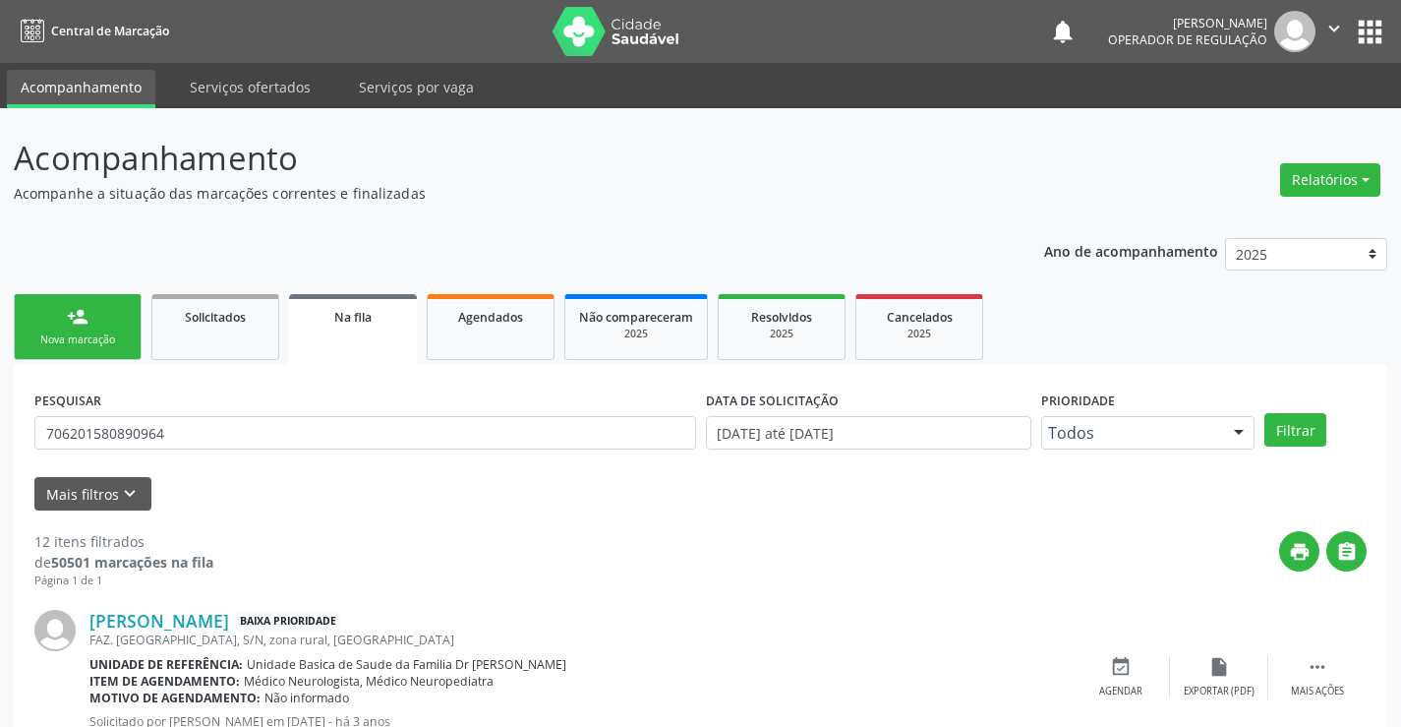
click at [1334, 34] on icon "" at bounding box center [1334, 29] width 22 height 22
click at [1313, 114] on link "Sair" at bounding box center [1284, 120] width 136 height 28
